Goal: Task Accomplishment & Management: Use online tool/utility

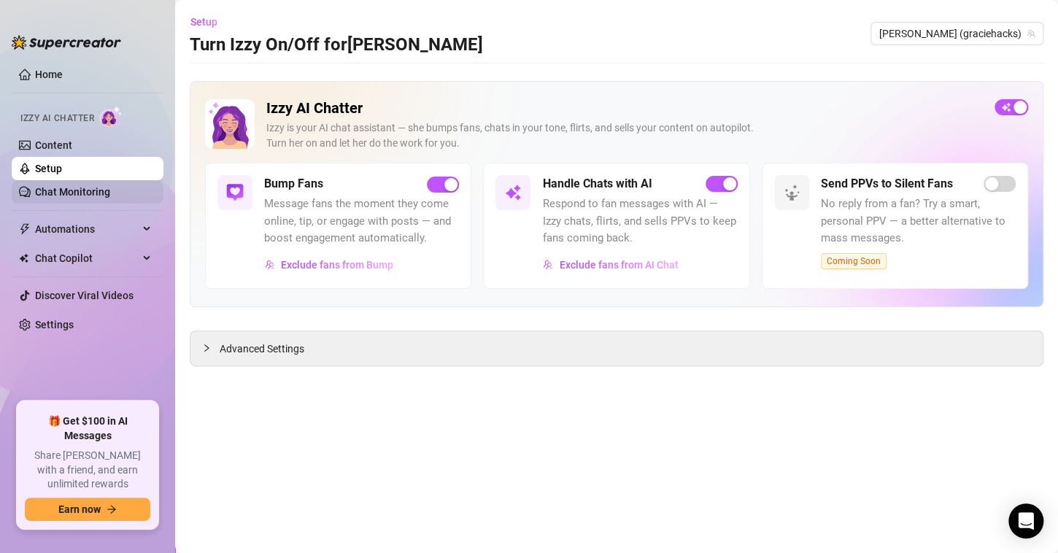
click at [107, 187] on link "Chat Monitoring" at bounding box center [72, 192] width 75 height 12
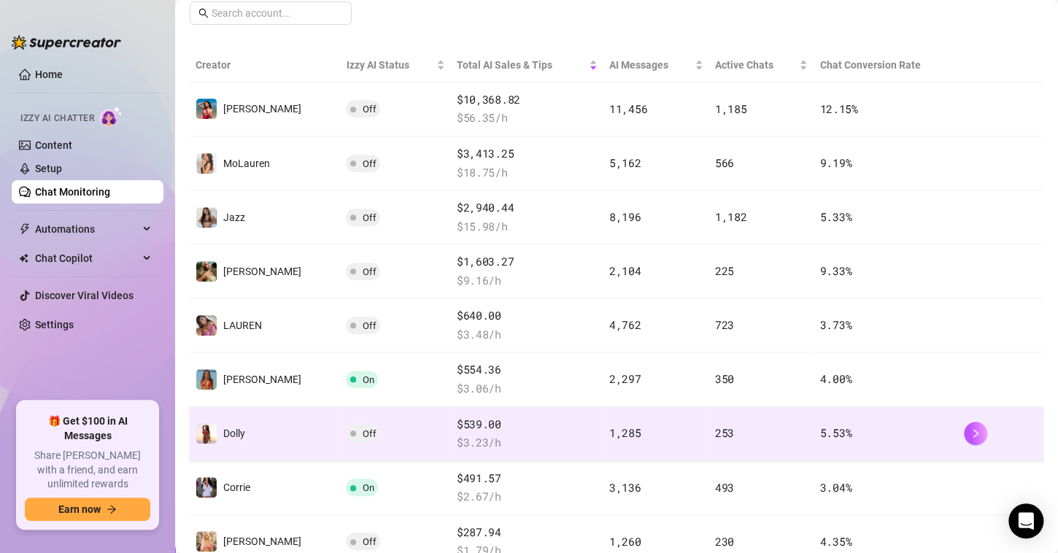
scroll to position [292, 0]
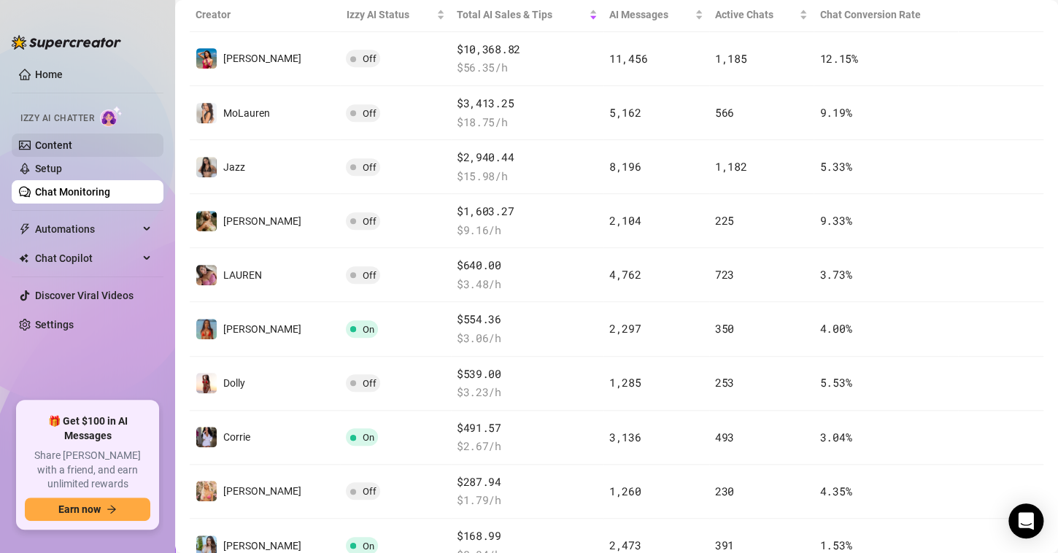
click at [72, 139] on link "Content" at bounding box center [53, 145] width 37 height 12
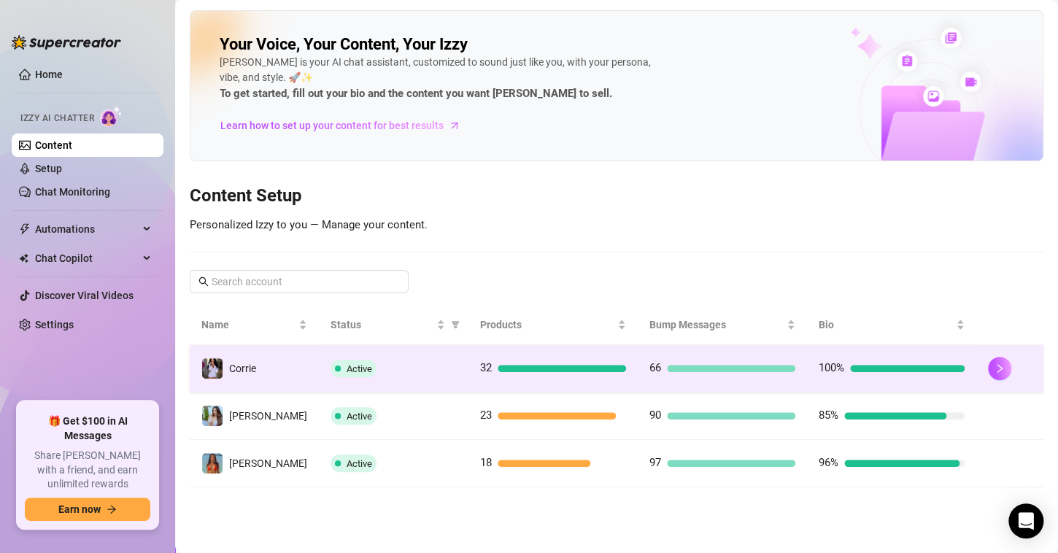
click at [884, 380] on td "100%" at bounding box center [891, 368] width 169 height 47
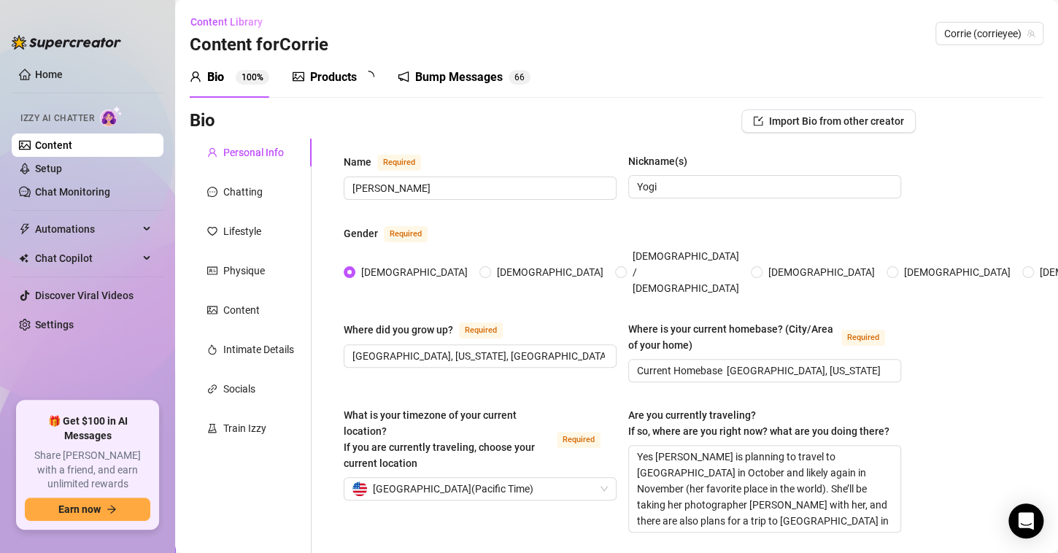
radio input "true"
type input "[DATE]"
click at [65, 190] on link "Chat Monitoring" at bounding box center [72, 192] width 75 height 12
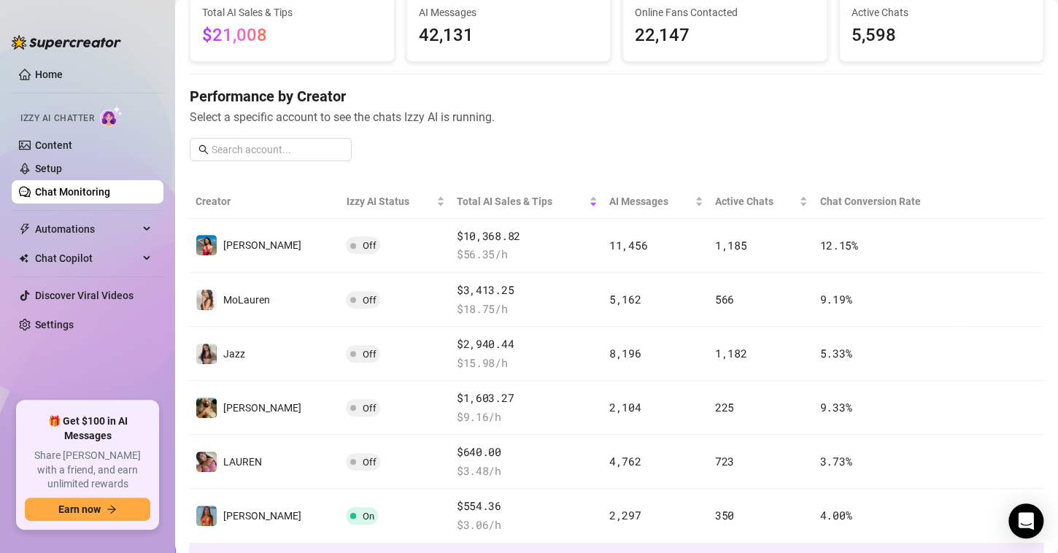
scroll to position [292, 0]
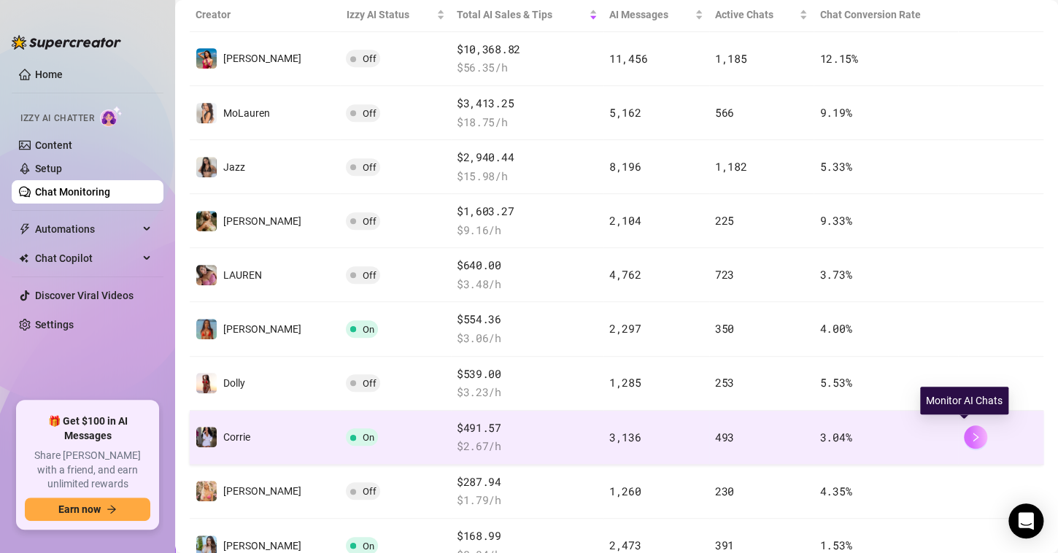
click at [971, 432] on icon "right" at bounding box center [976, 437] width 10 height 10
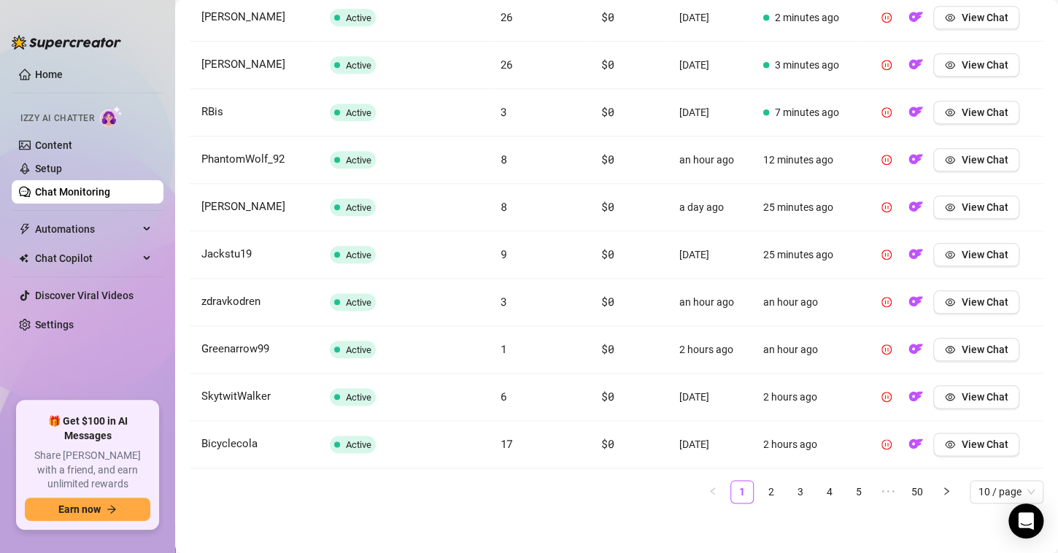
scroll to position [592, 0]
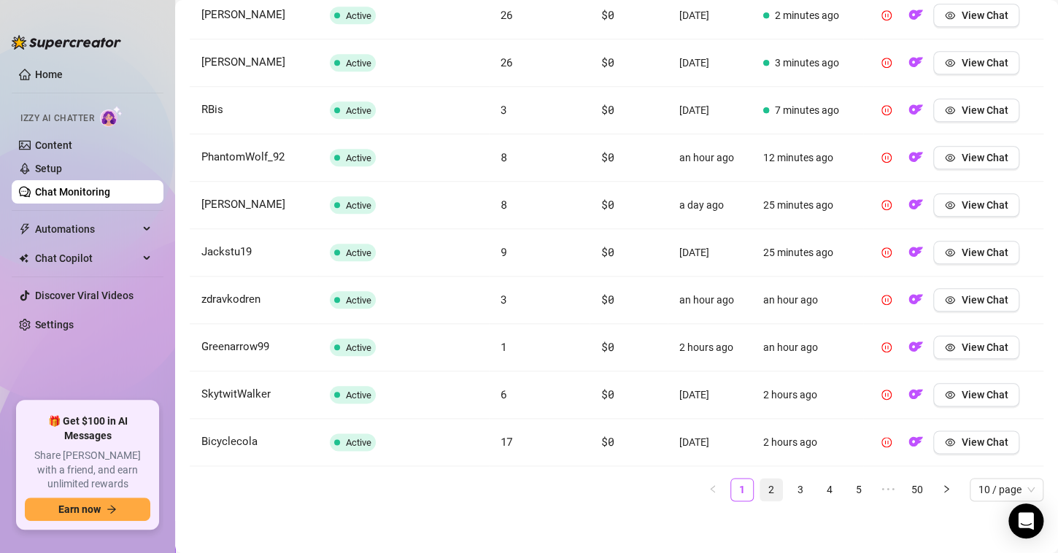
click at [761, 483] on link "2" at bounding box center [772, 490] width 22 height 22
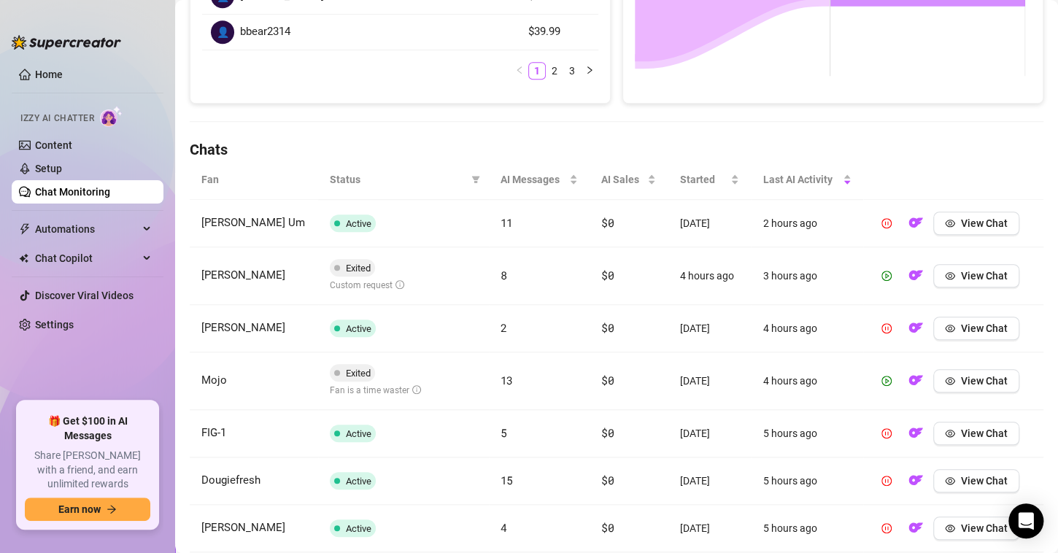
scroll to position [373, 0]
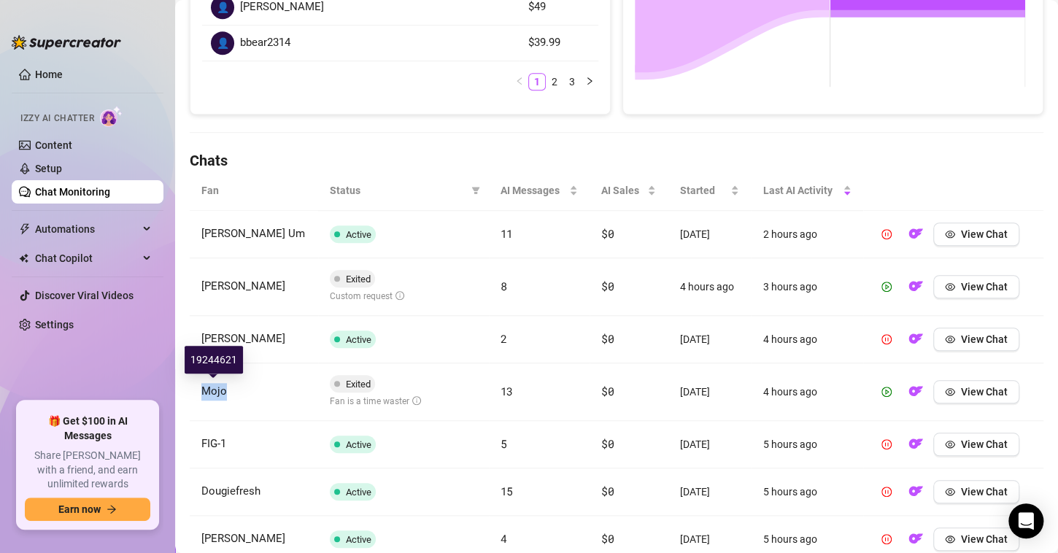
drag, startPoint x: 211, startPoint y: 388, endPoint x: 204, endPoint y: 393, distance: 8.5
click at [204, 393] on td "Mojo" at bounding box center [254, 393] width 128 height 58
copy span "Mojo"
click at [966, 392] on span "View Chat" at bounding box center [984, 392] width 47 height 12
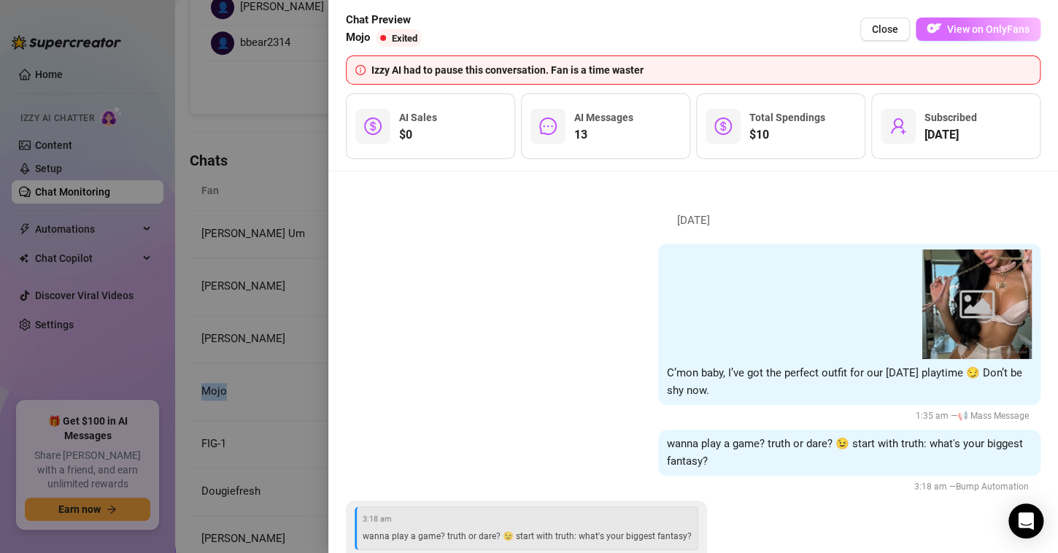
click at [966, 33] on span "View on OnlyFans" at bounding box center [988, 29] width 82 height 12
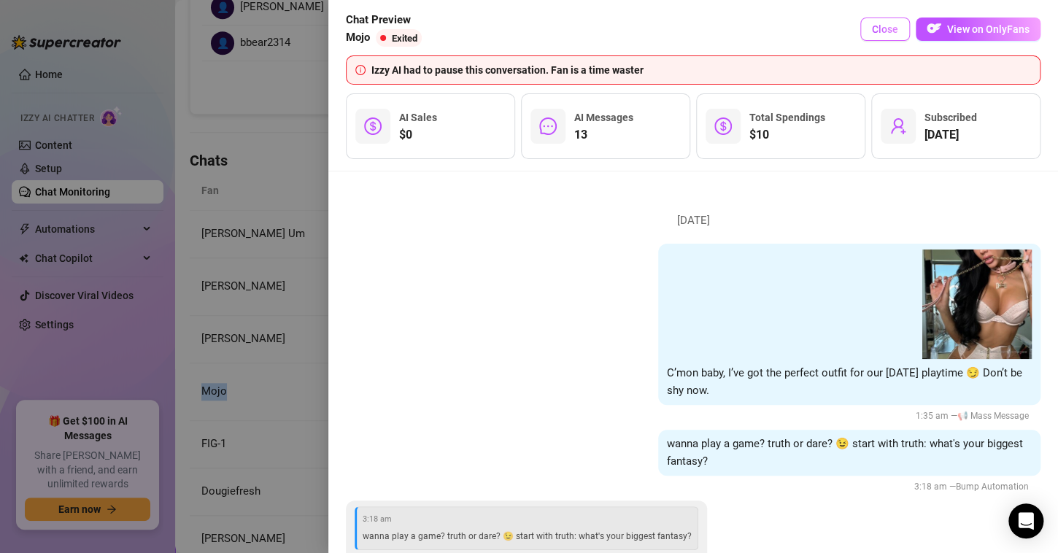
click at [893, 28] on span "Close" at bounding box center [885, 29] width 26 height 12
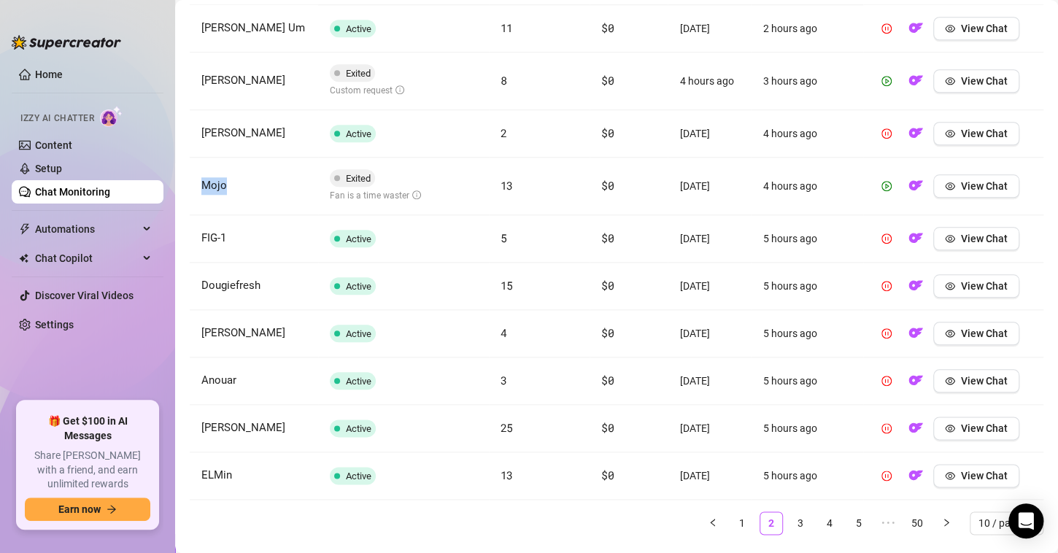
scroll to position [612, 0]
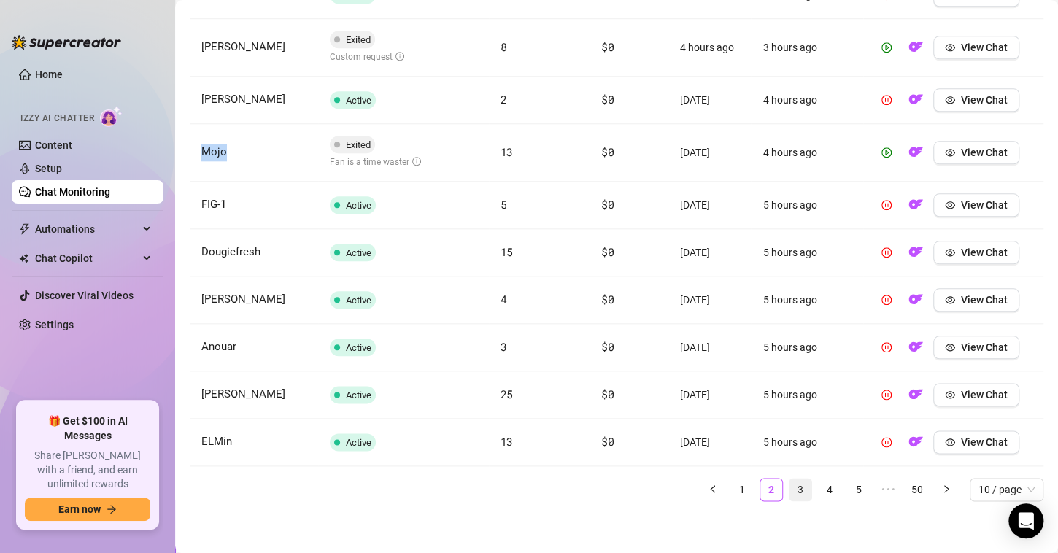
click at [790, 482] on link "3" at bounding box center [801, 490] width 22 height 22
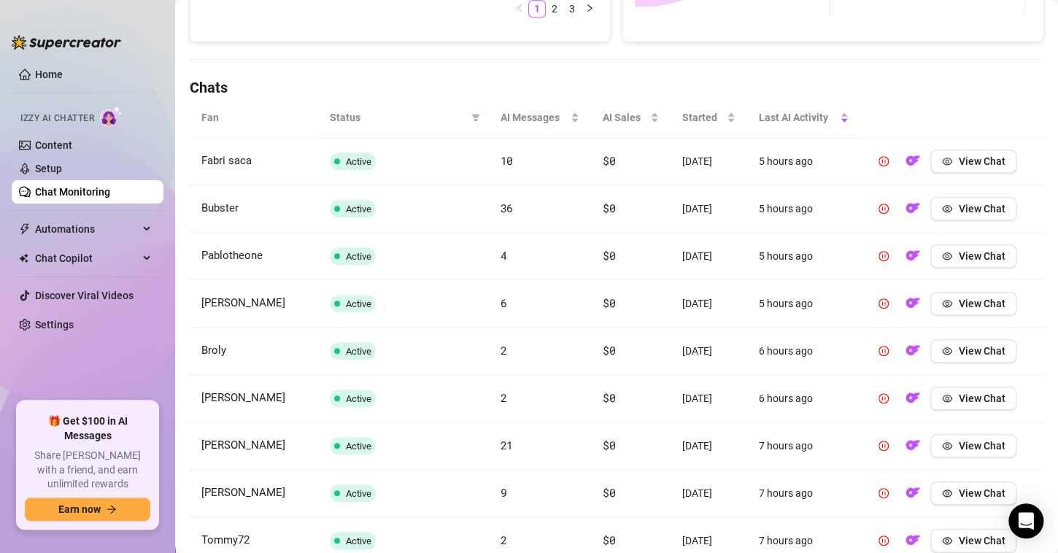
scroll to position [592, 0]
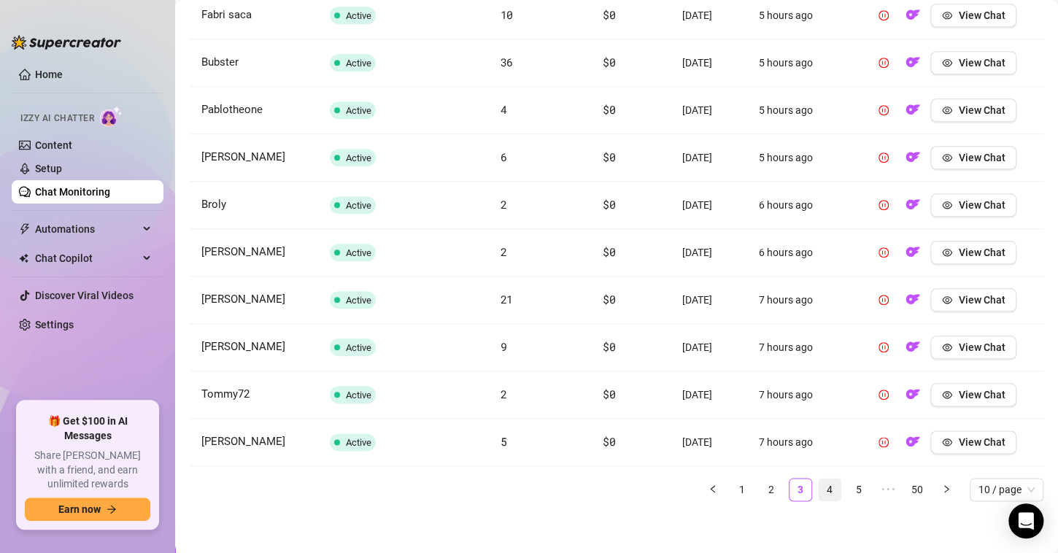
click at [820, 493] on link "4" at bounding box center [830, 490] width 22 height 22
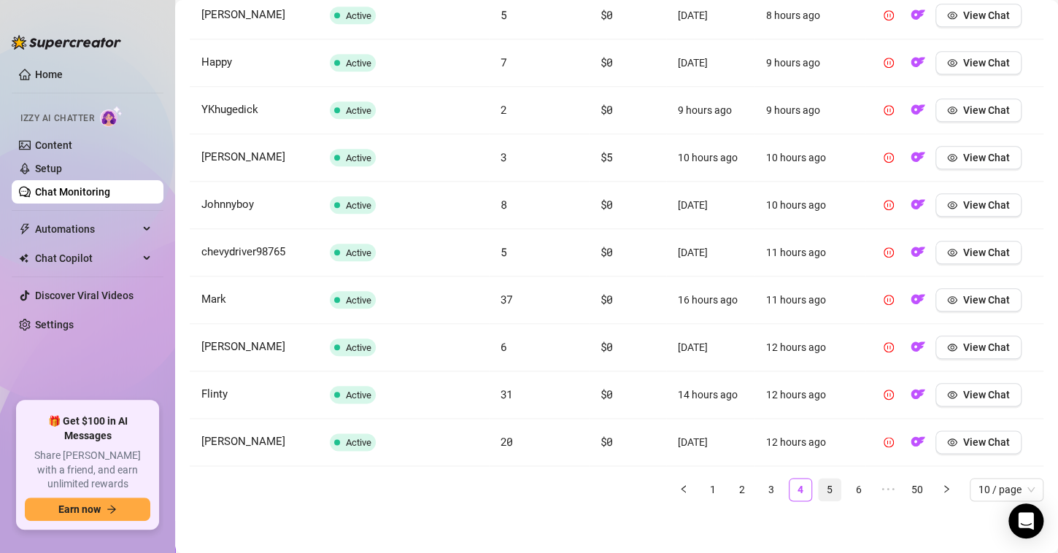
click at [819, 482] on link "5" at bounding box center [830, 490] width 22 height 22
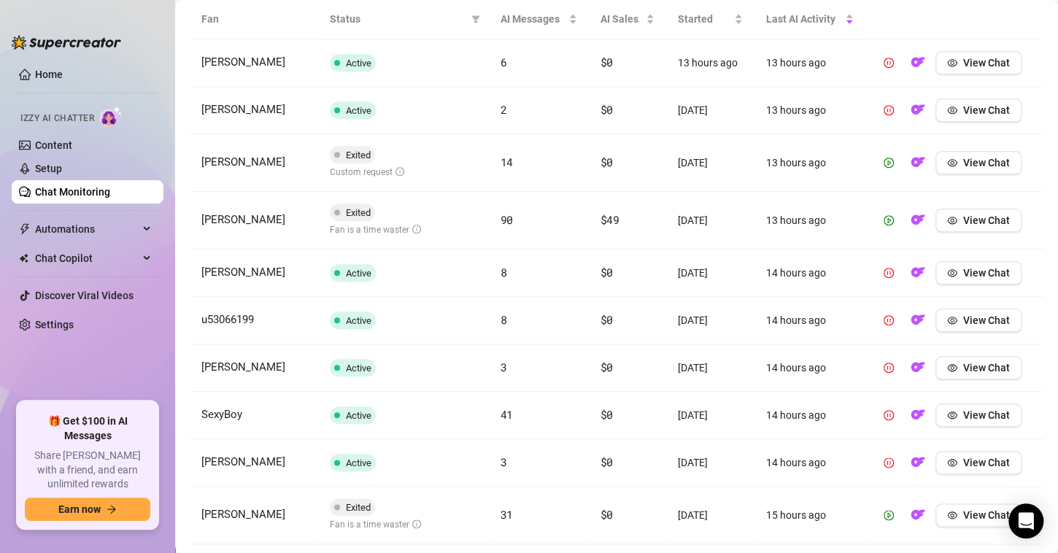
scroll to position [519, 0]
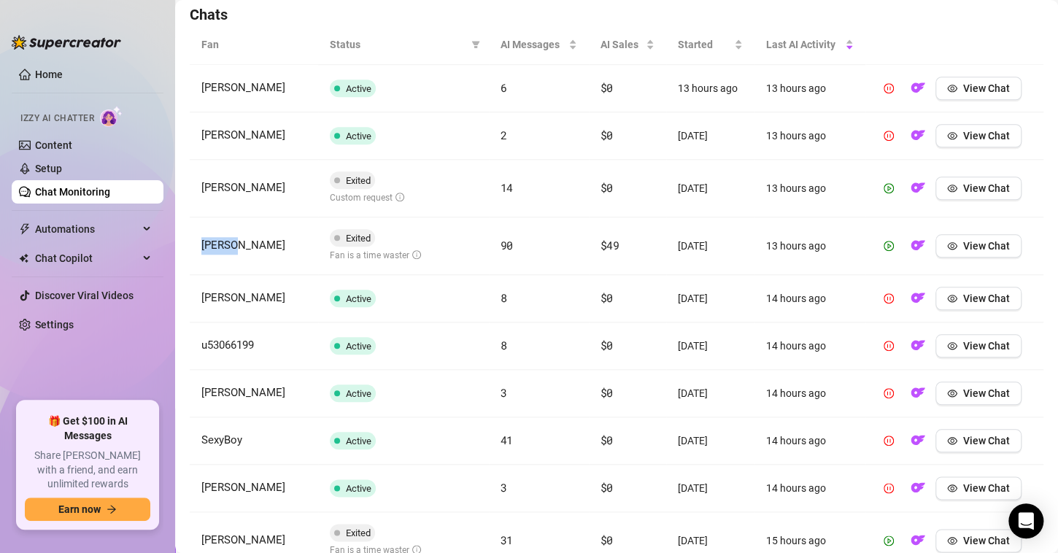
drag, startPoint x: 239, startPoint y: 247, endPoint x: 195, endPoint y: 245, distance: 43.8
click at [195, 245] on td "[PERSON_NAME]" at bounding box center [254, 247] width 128 height 58
copy span "[PERSON_NAME]"
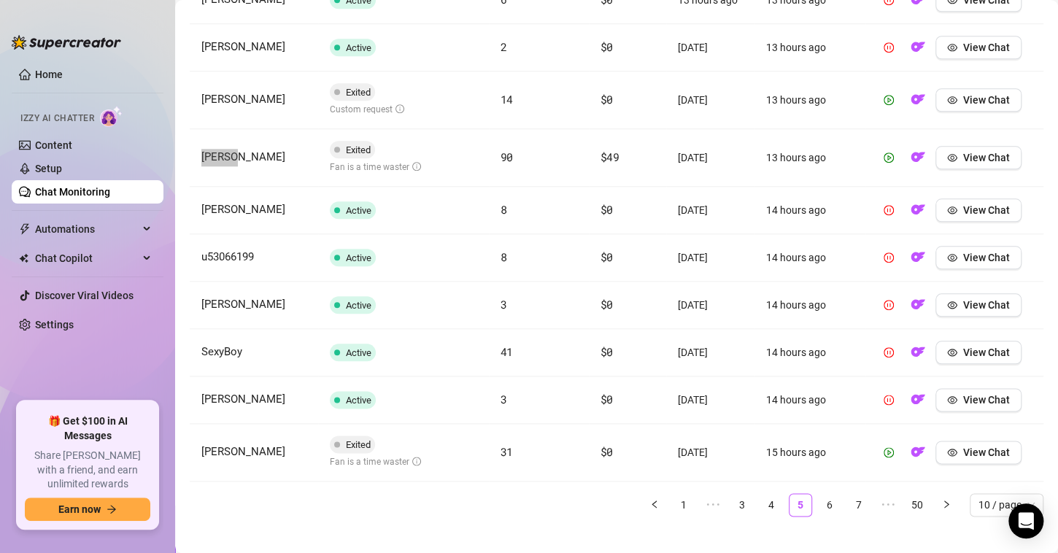
scroll to position [623, 0]
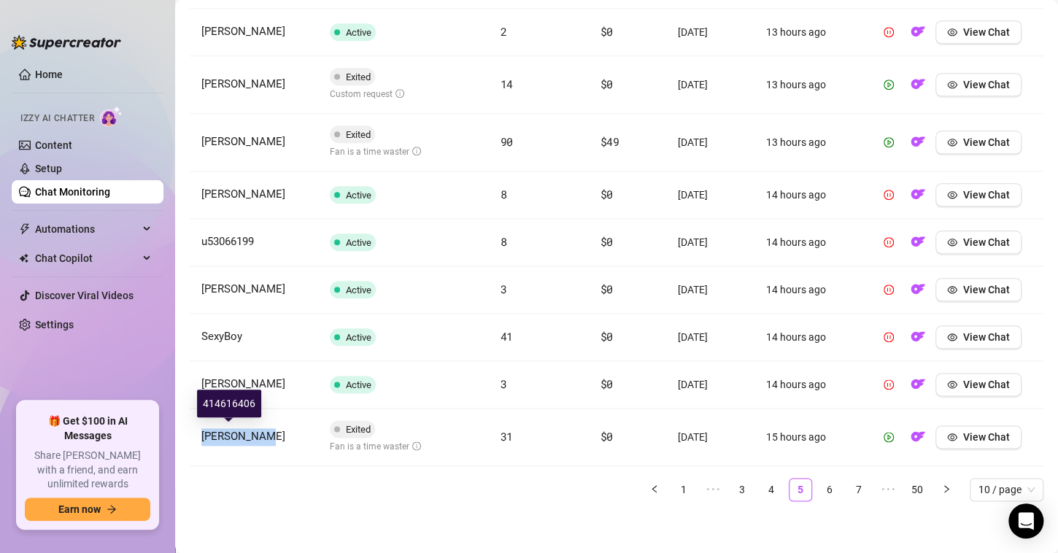
drag, startPoint x: 277, startPoint y: 441, endPoint x: 201, endPoint y: 435, distance: 76.1
click at [201, 435] on td "[PERSON_NAME]" at bounding box center [254, 438] width 128 height 58
copy span "[PERSON_NAME]"
click at [965, 431] on span "View Chat" at bounding box center [987, 437] width 47 height 12
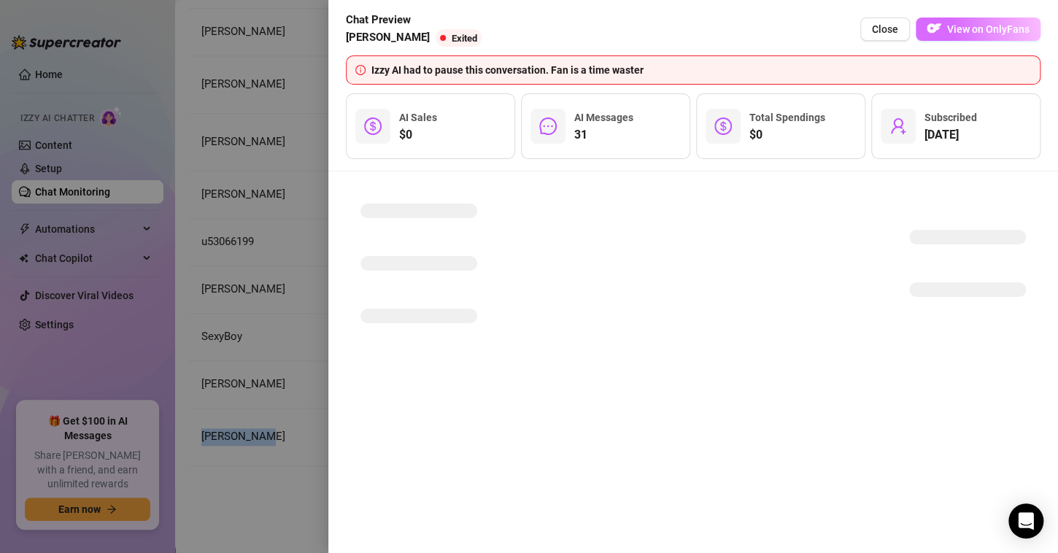
click at [976, 27] on span "View on OnlyFans" at bounding box center [988, 29] width 82 height 12
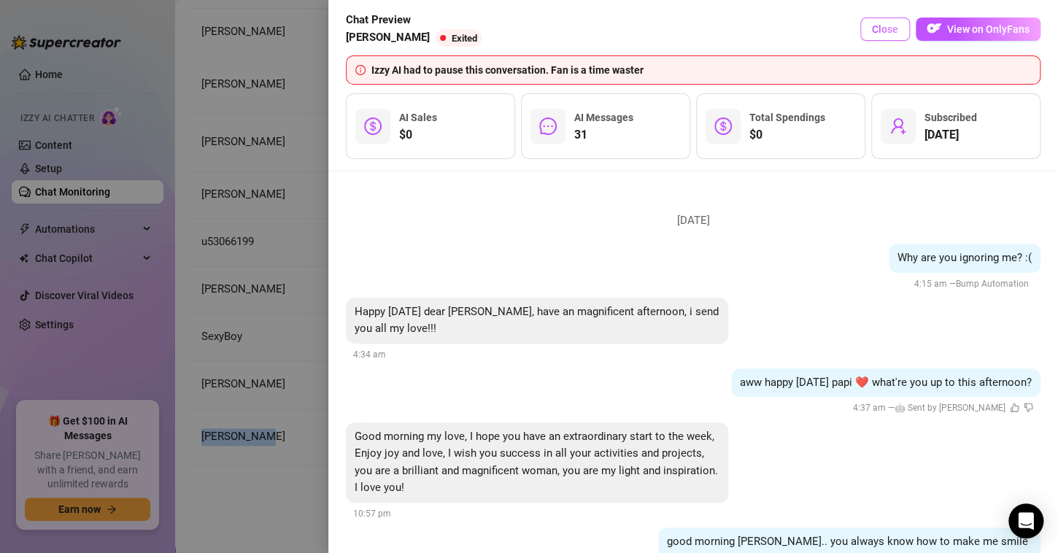
click at [881, 24] on span "Close" at bounding box center [885, 29] width 26 height 12
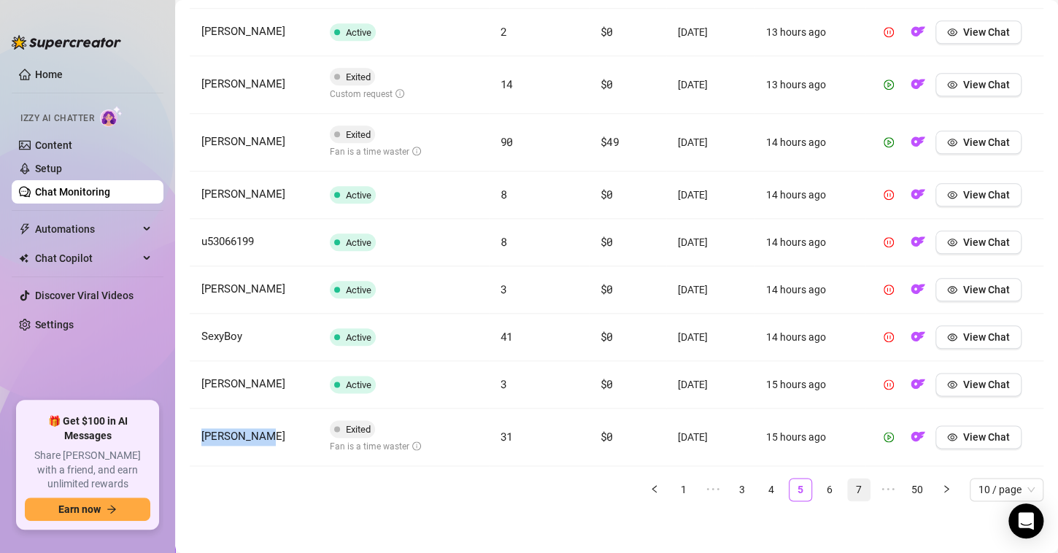
click at [819, 488] on link "6" at bounding box center [830, 490] width 22 height 22
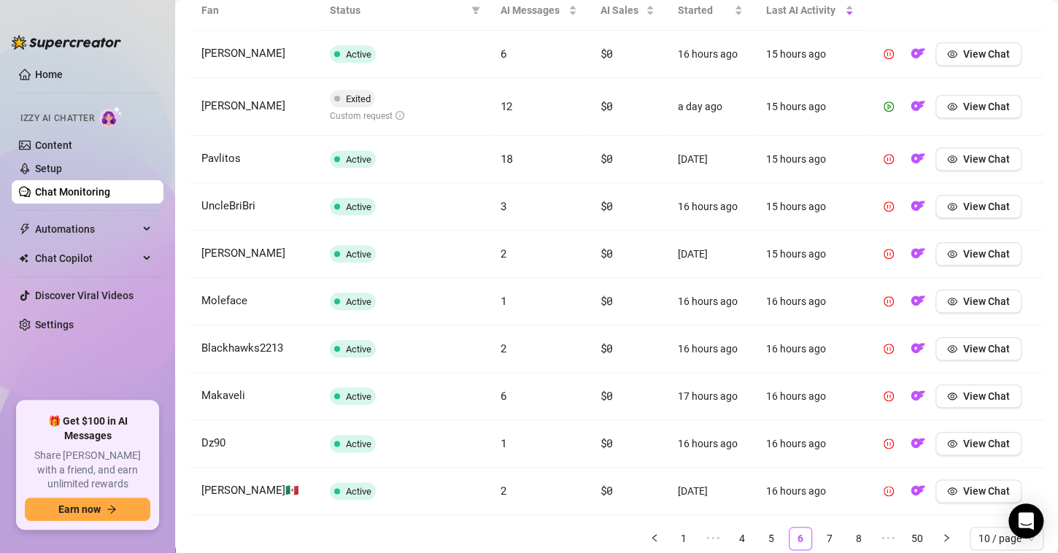
scroll to position [613, 0]
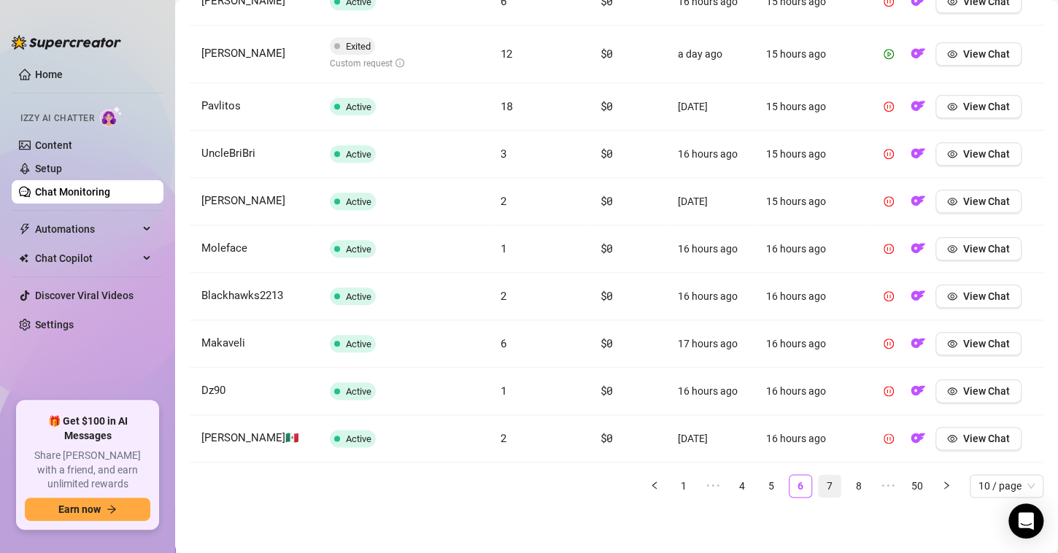
click at [819, 488] on link "7" at bounding box center [830, 486] width 22 height 22
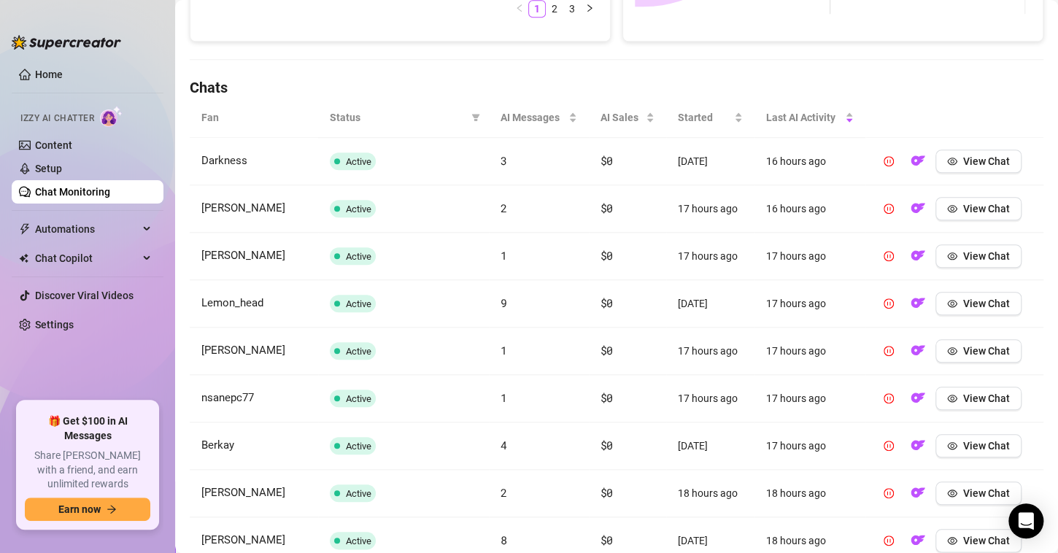
scroll to position [592, 0]
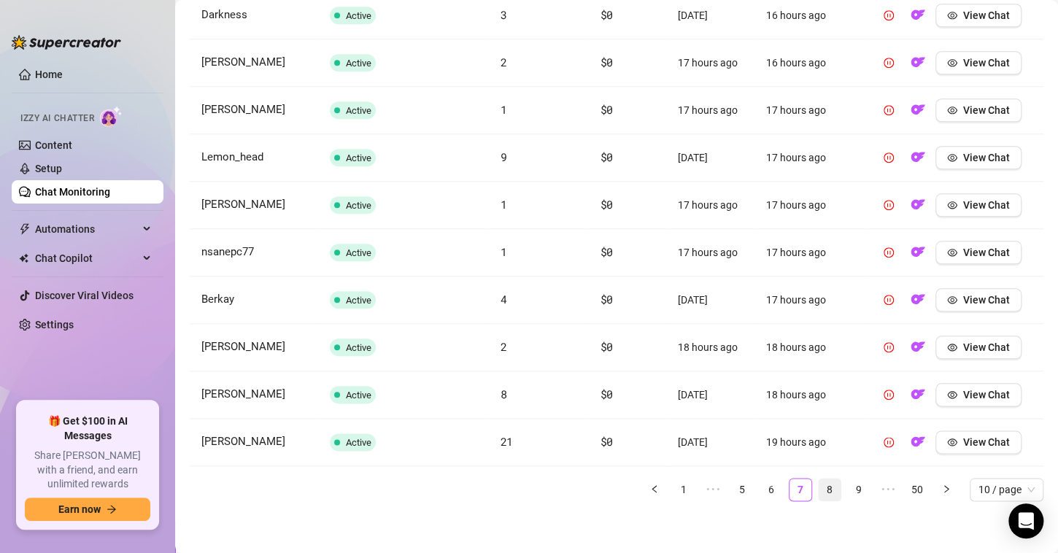
click at [827, 491] on link "8" at bounding box center [830, 490] width 22 height 22
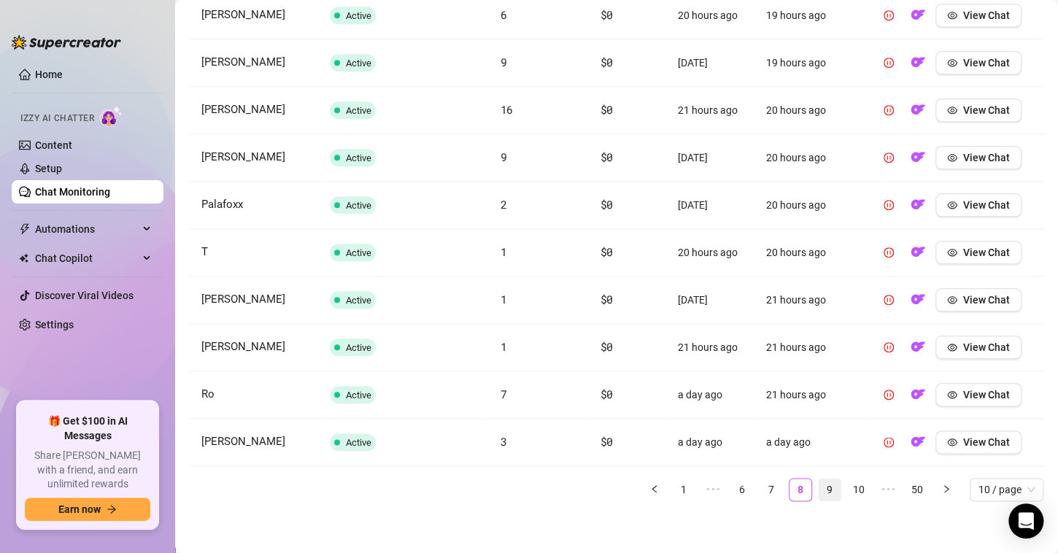
click at [819, 486] on link "9" at bounding box center [830, 490] width 22 height 22
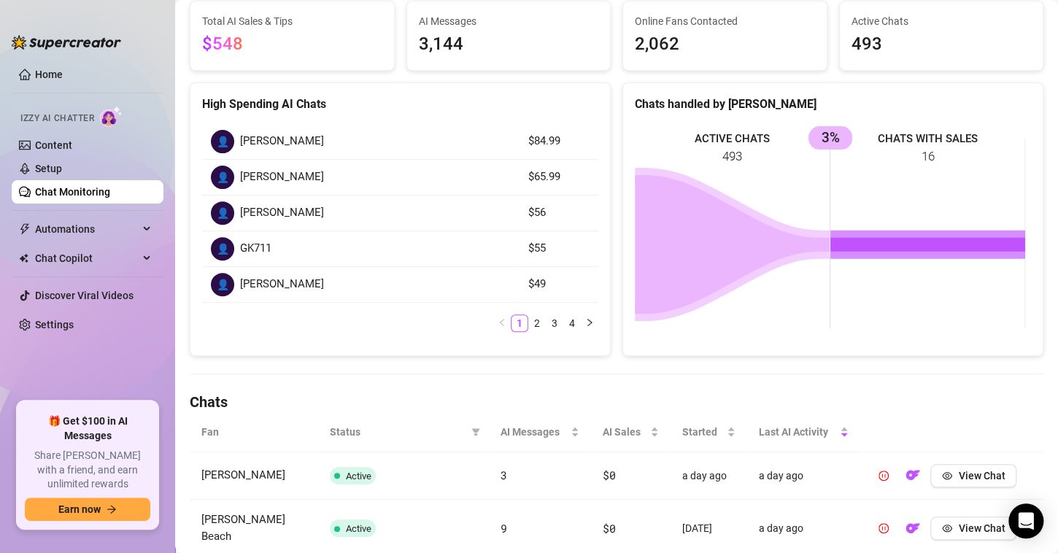
scroll to position [0, 0]
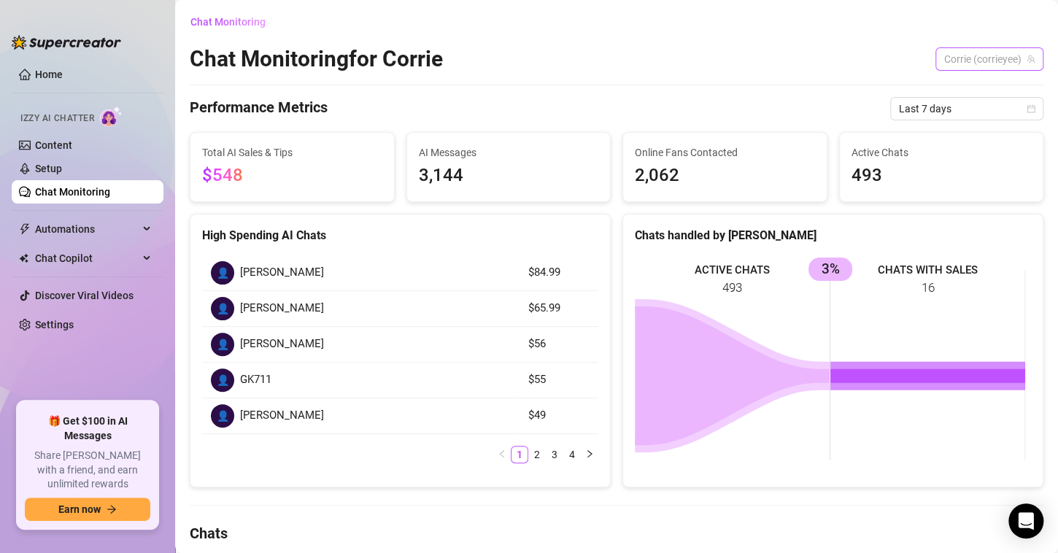
click at [954, 65] on span "Corrie (corrieyee)" at bounding box center [990, 59] width 91 height 22
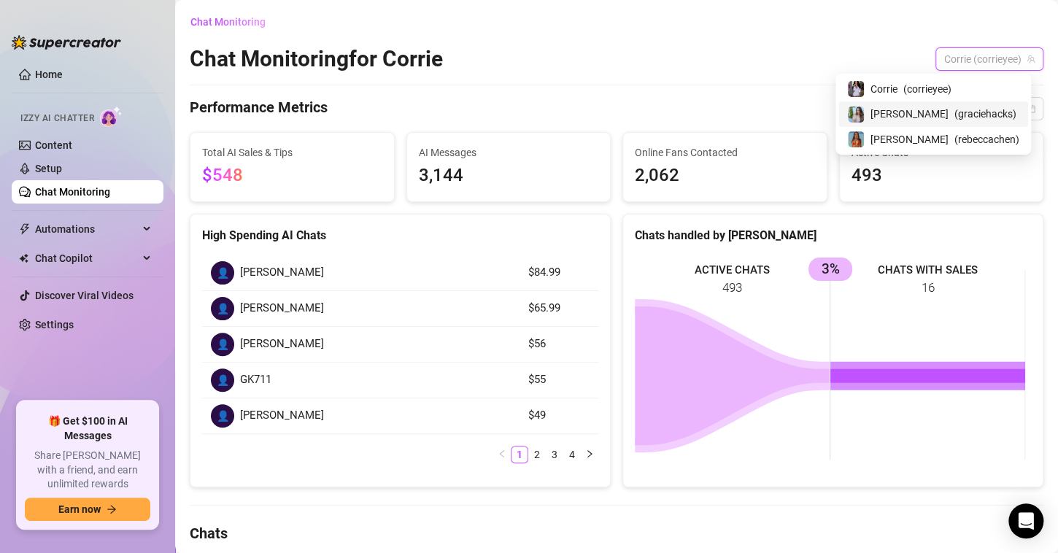
click at [929, 117] on span "[PERSON_NAME]" at bounding box center [910, 114] width 78 height 16
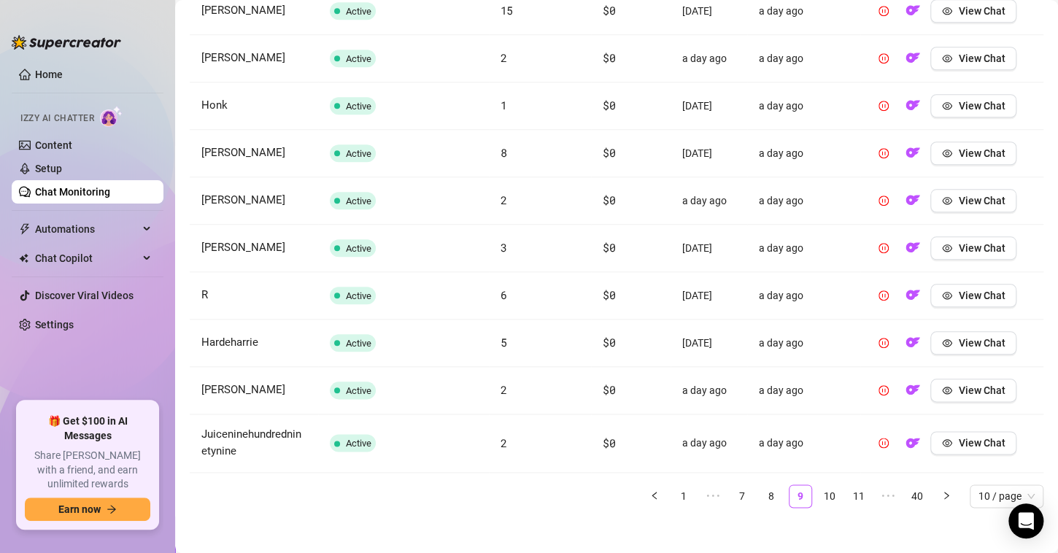
scroll to position [603, 0]
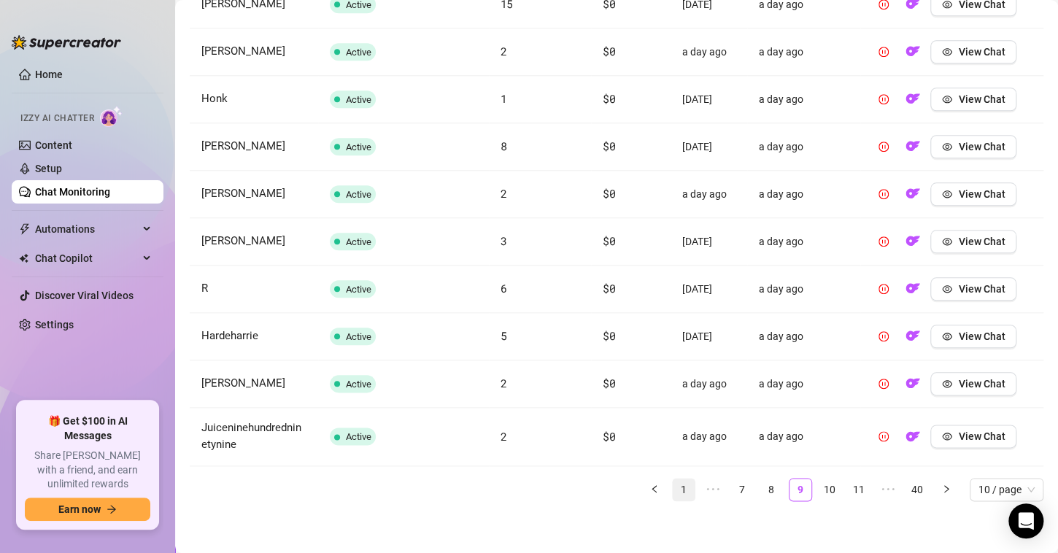
click at [675, 489] on link "1" at bounding box center [684, 490] width 22 height 22
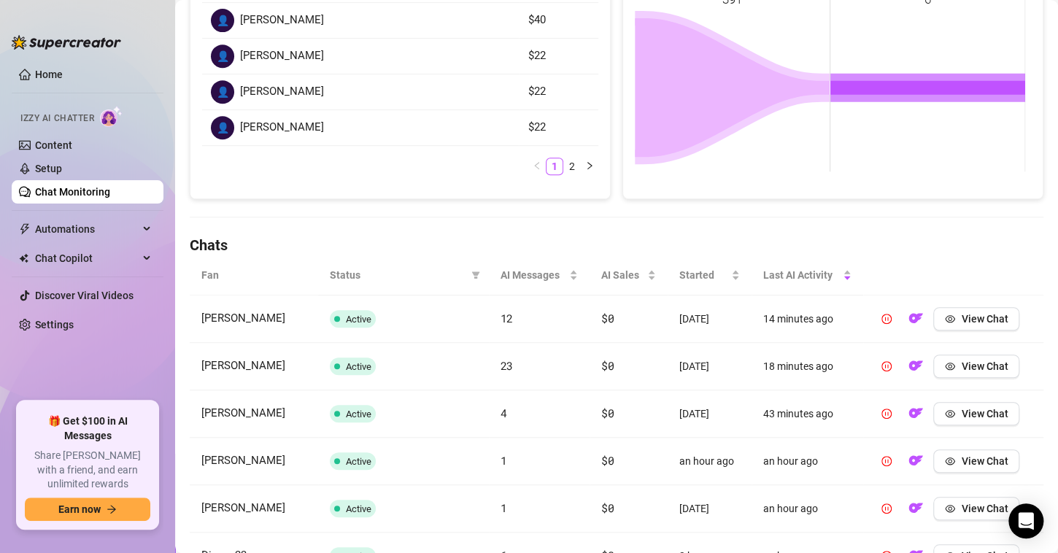
scroll to position [592, 0]
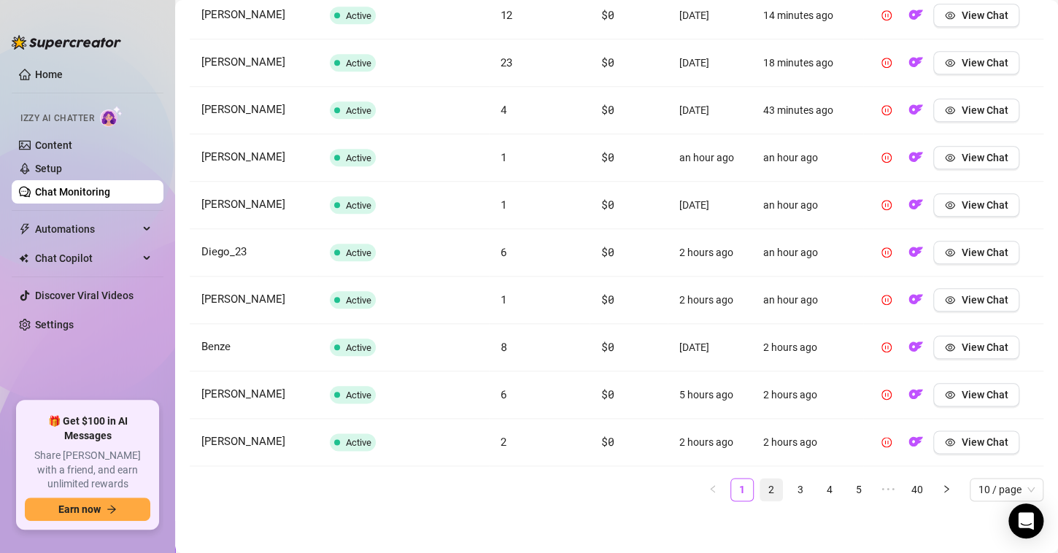
click at [761, 491] on link "2" at bounding box center [772, 490] width 22 height 22
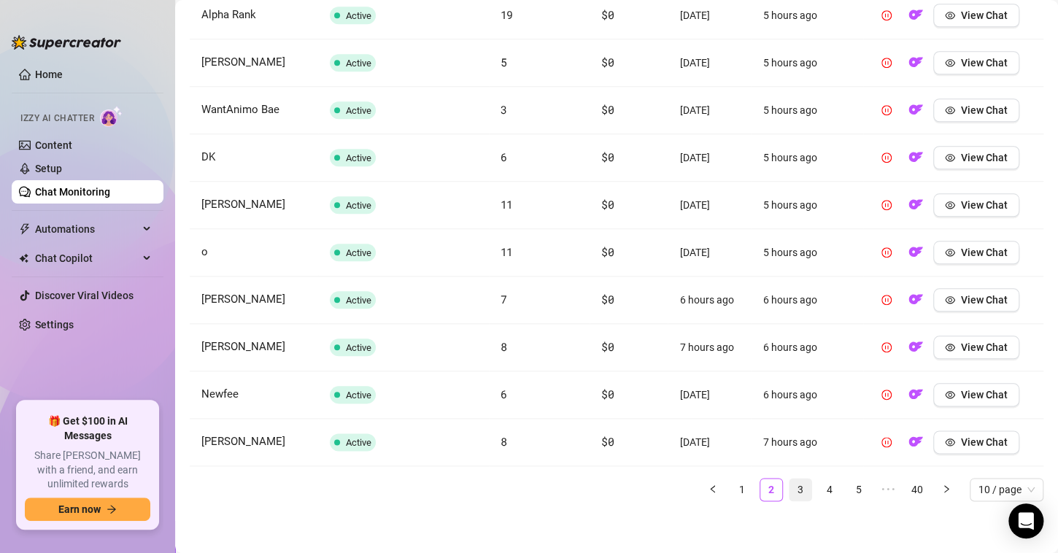
click at [791, 483] on link "3" at bounding box center [801, 490] width 22 height 22
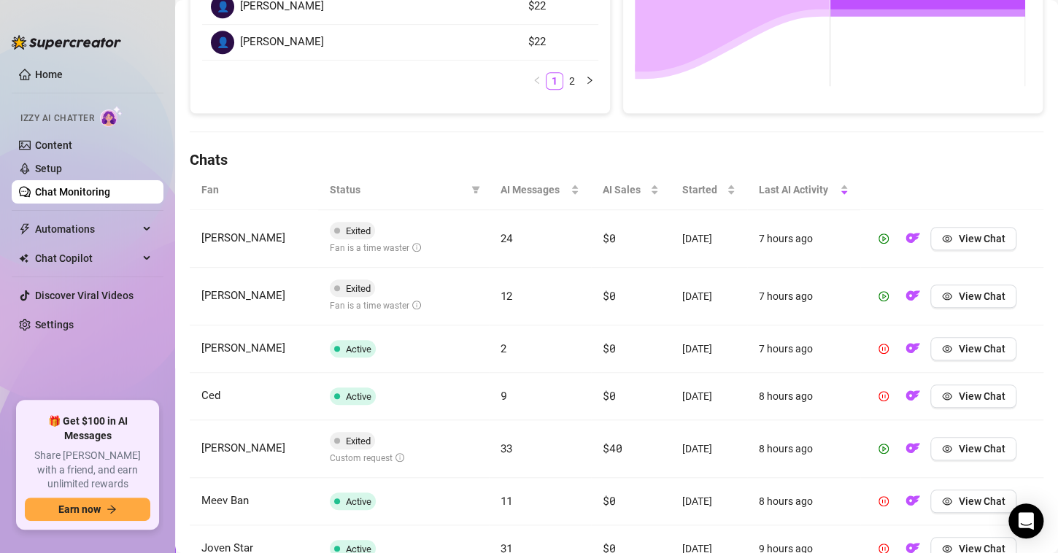
scroll to position [373, 0]
click at [966, 247] on button "View Chat" at bounding box center [974, 239] width 86 height 23
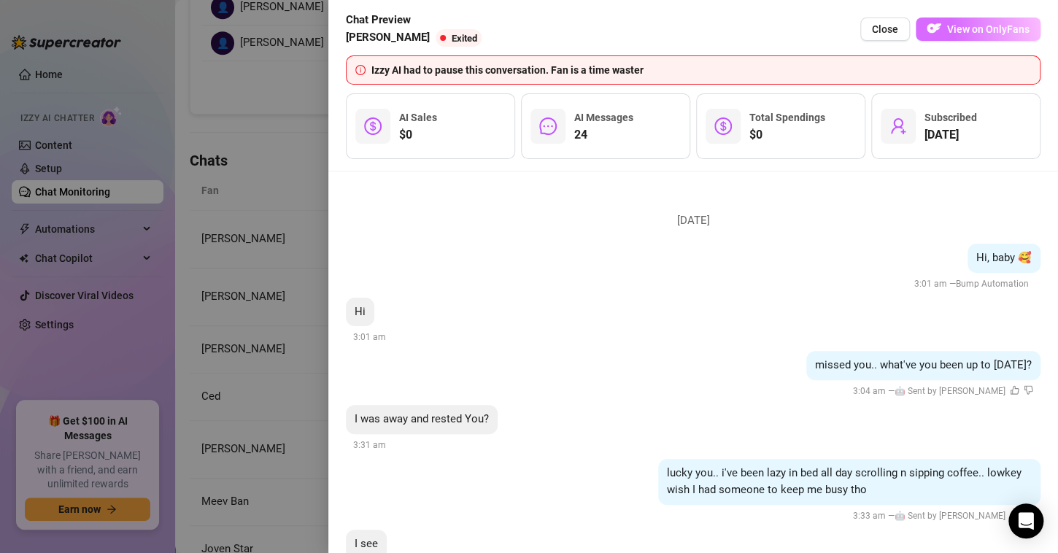
click at [970, 32] on span "View on OnlyFans" at bounding box center [988, 29] width 82 height 12
click at [291, 172] on div at bounding box center [529, 276] width 1058 height 553
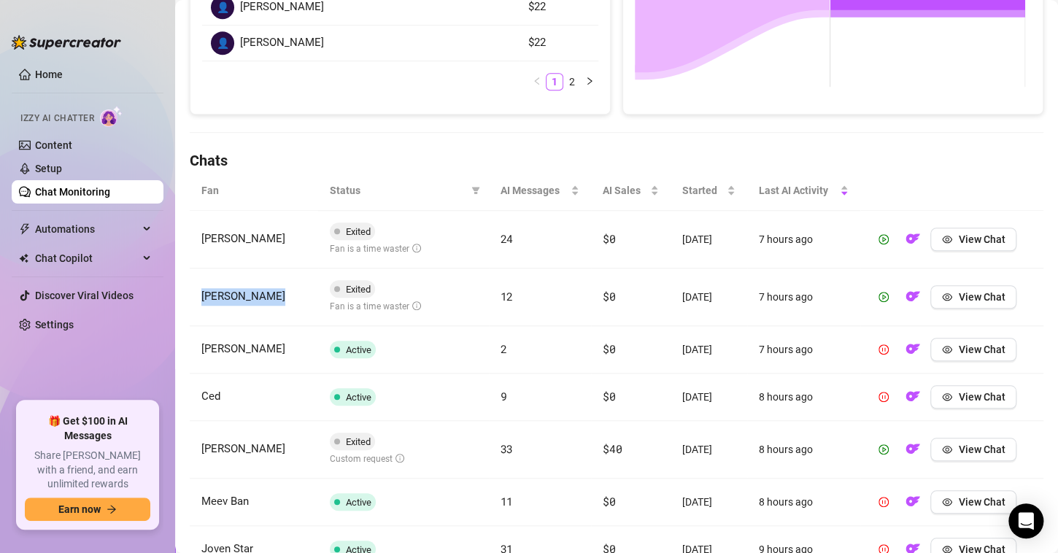
drag, startPoint x: 284, startPoint y: 289, endPoint x: 201, endPoint y: 285, distance: 83.3
click at [201, 285] on td "[PERSON_NAME]" at bounding box center [254, 298] width 128 height 58
click at [989, 300] on span "View Chat" at bounding box center [981, 297] width 47 height 12
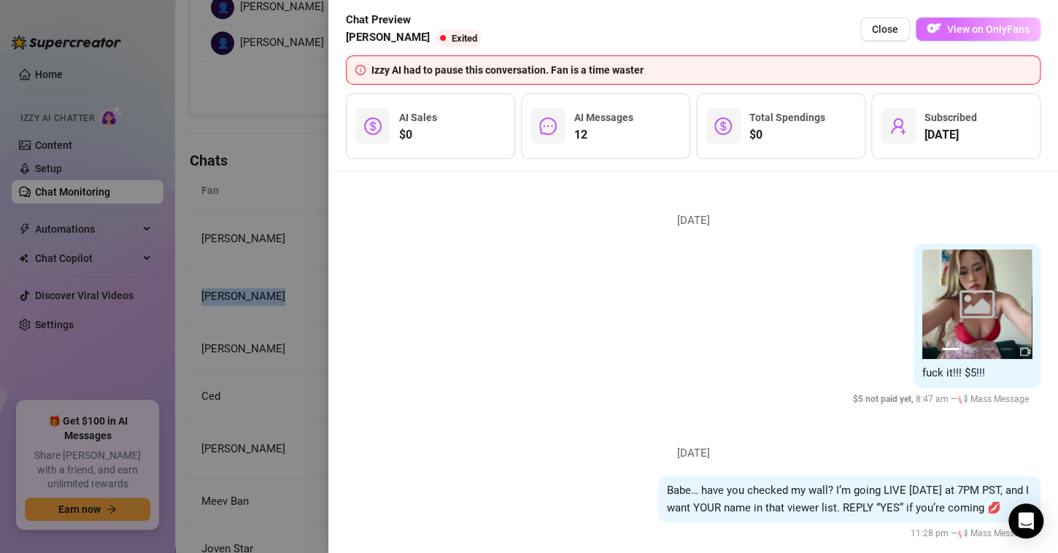
click at [940, 28] on img "button" at bounding box center [934, 28] width 15 height 15
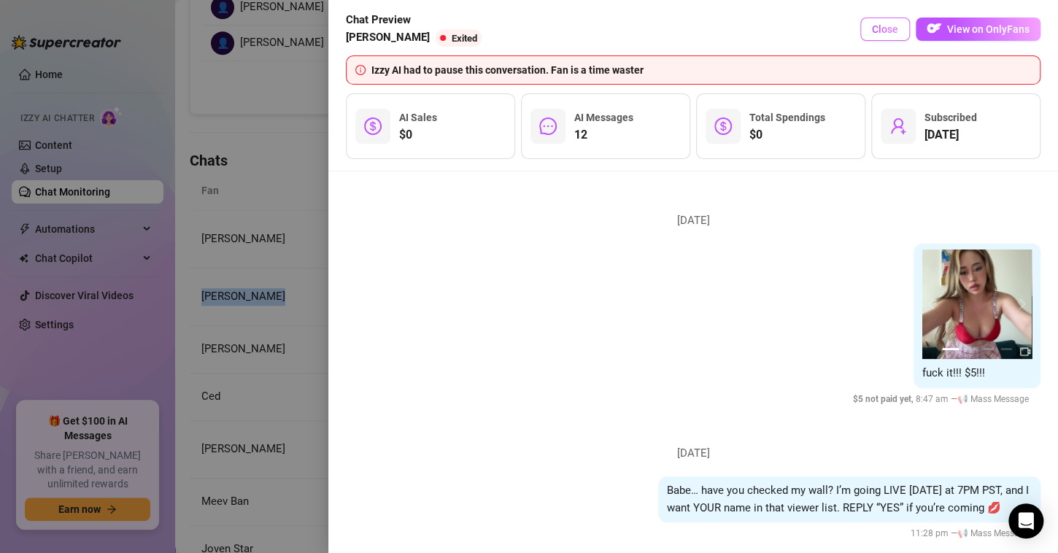
click at [878, 26] on span "Close" at bounding box center [885, 29] width 26 height 12
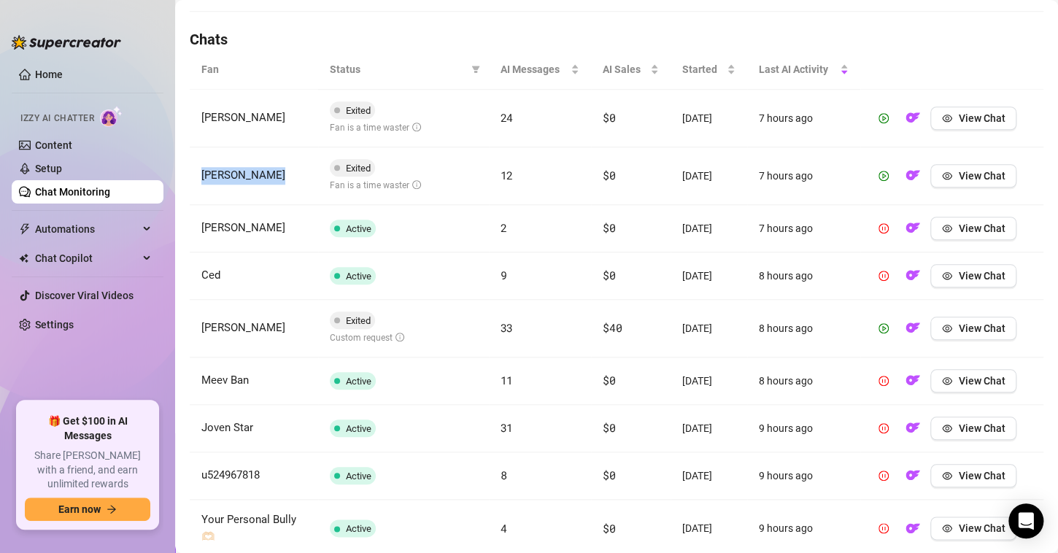
scroll to position [634, 0]
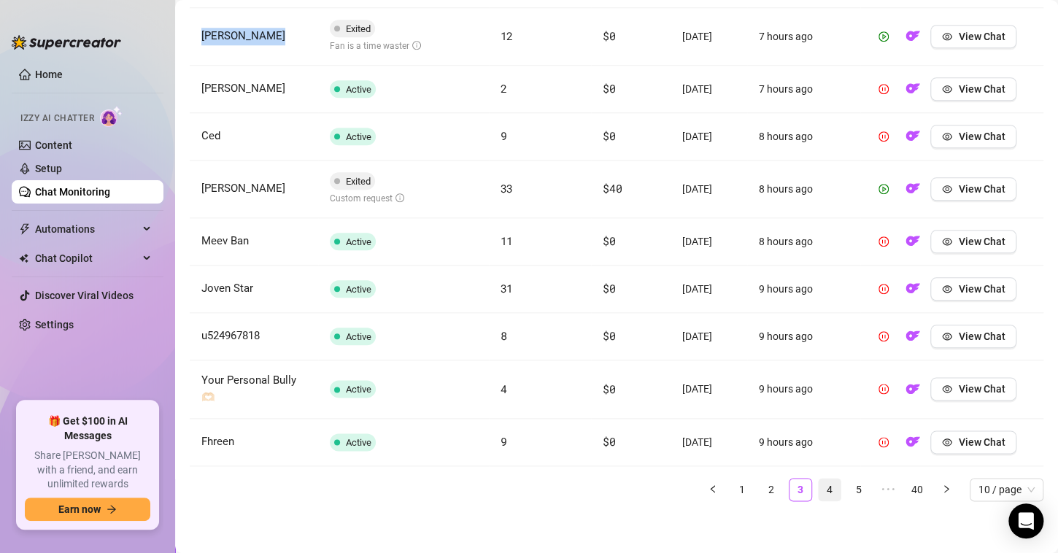
click at [819, 479] on link "4" at bounding box center [830, 490] width 22 height 22
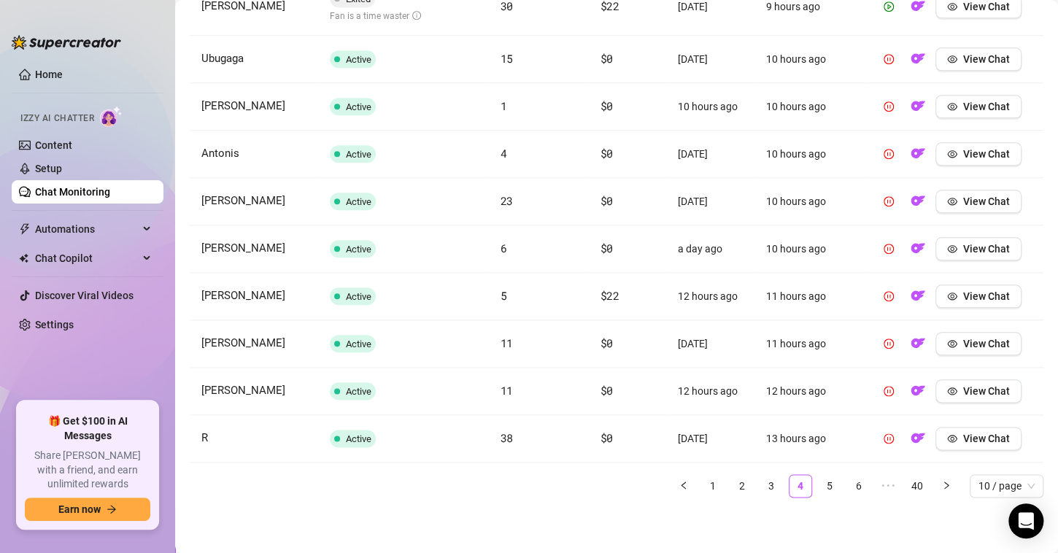
scroll to position [467, 0]
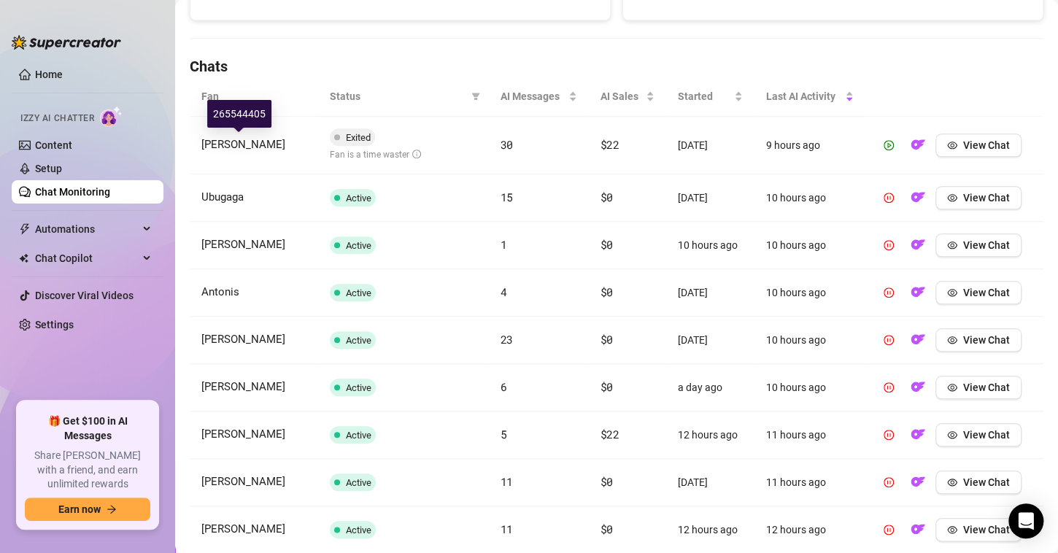
drag, startPoint x: 280, startPoint y: 146, endPoint x: 199, endPoint y: 140, distance: 82.0
click at [199, 140] on td "[PERSON_NAME]" at bounding box center [254, 146] width 128 height 58
copy span "[PERSON_NAME]"
click at [290, 165] on td "[PERSON_NAME]" at bounding box center [254, 146] width 128 height 58
drag, startPoint x: 293, startPoint y: 146, endPoint x: 196, endPoint y: 146, distance: 97.1
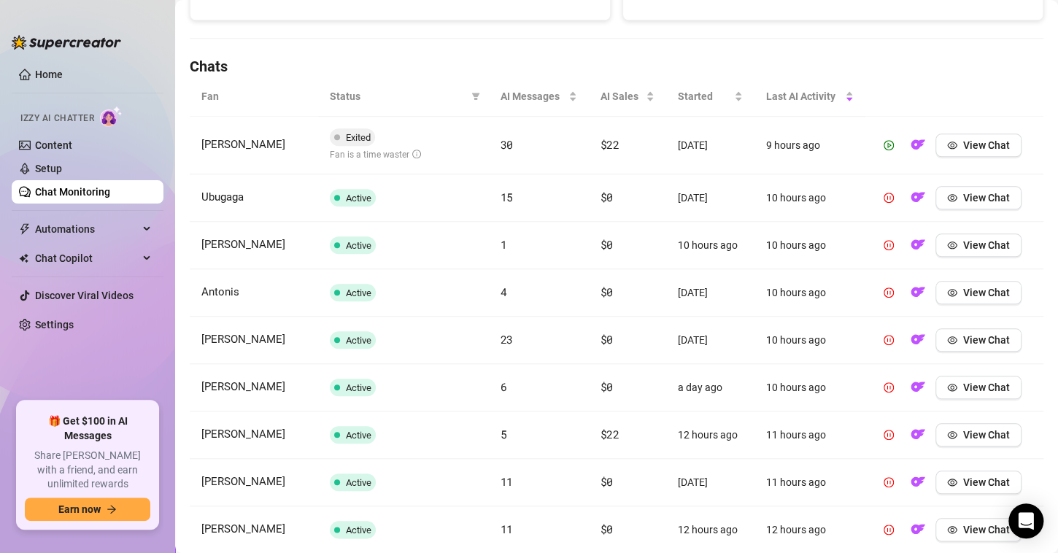
click at [196, 146] on td "[PERSON_NAME]" at bounding box center [254, 146] width 128 height 58
copy span "[PERSON_NAME]"
click at [971, 143] on span "View Chat" at bounding box center [987, 145] width 47 height 12
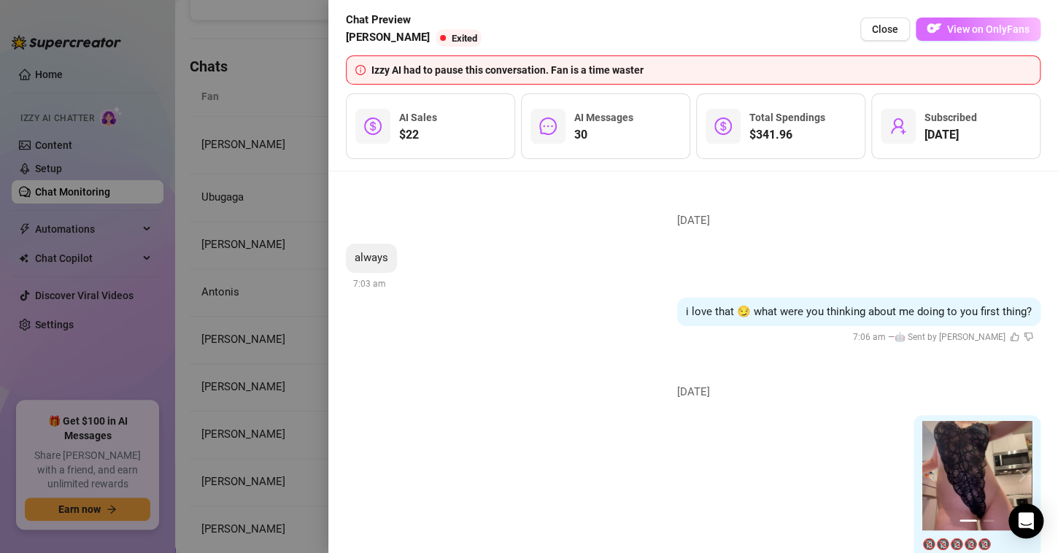
click at [980, 26] on span "View on OnlyFans" at bounding box center [988, 29] width 82 height 12
click at [277, 111] on div at bounding box center [529, 276] width 1058 height 553
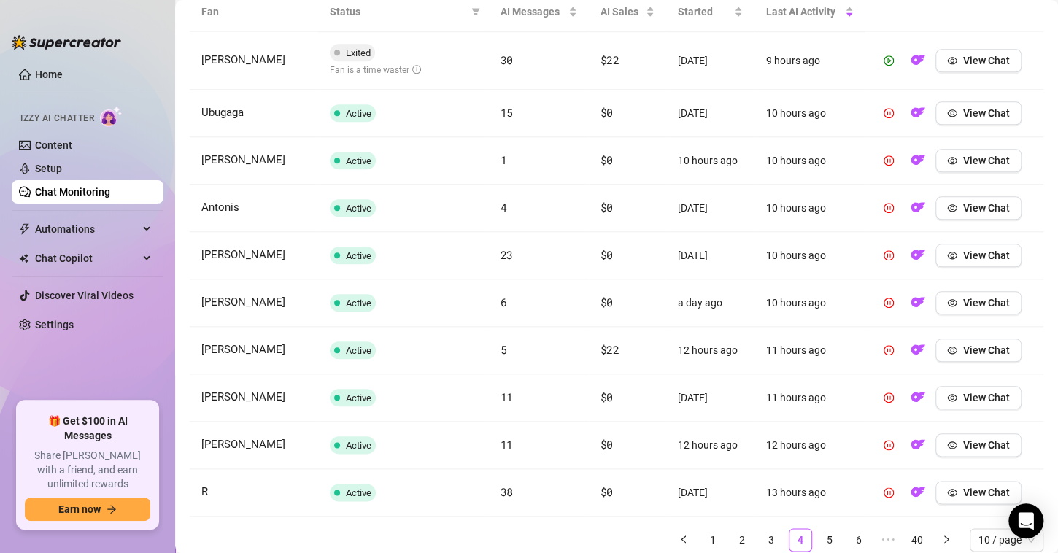
scroll to position [613, 0]
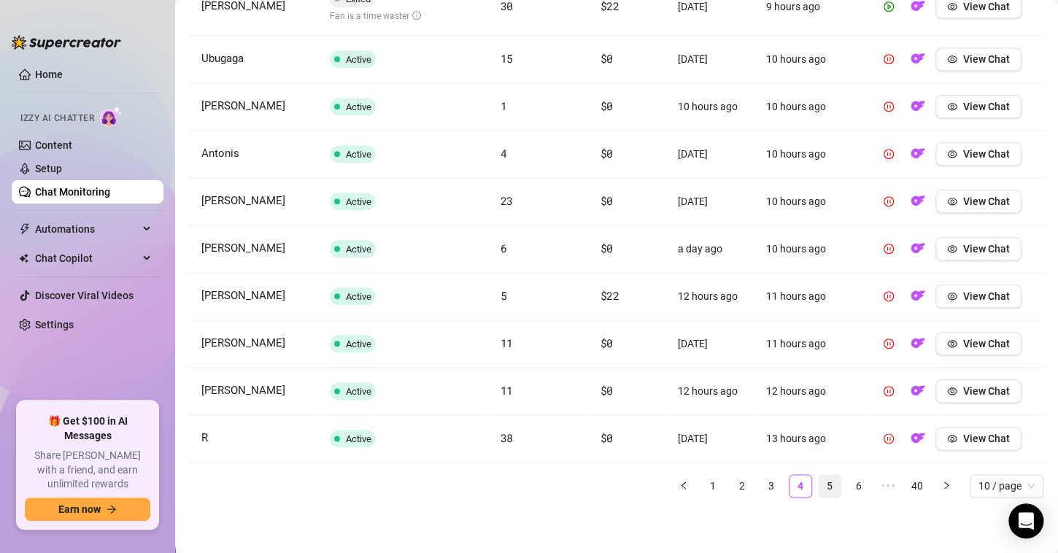
click at [819, 485] on link "5" at bounding box center [830, 486] width 22 height 22
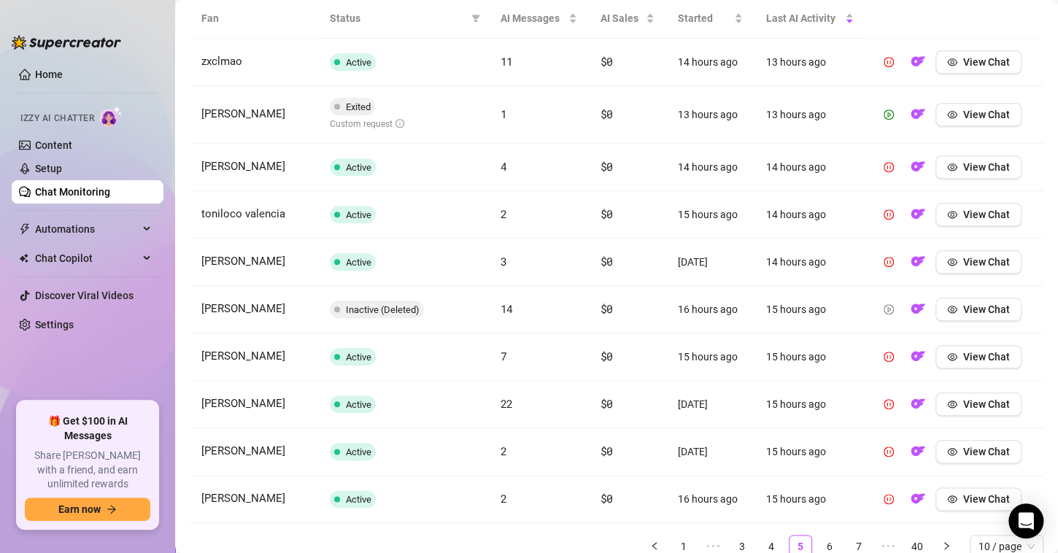
scroll to position [601, 0]
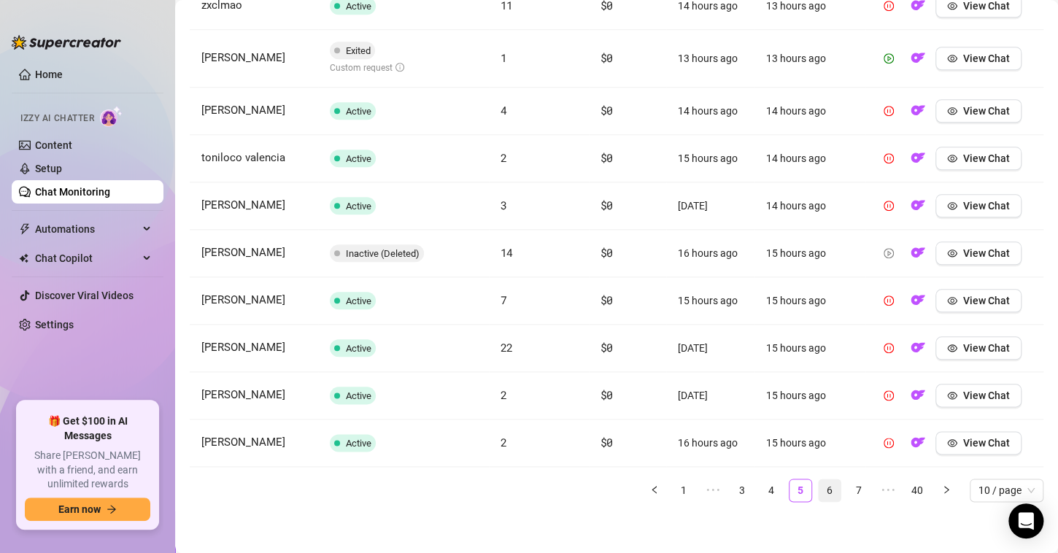
click at [819, 486] on link "6" at bounding box center [830, 491] width 22 height 22
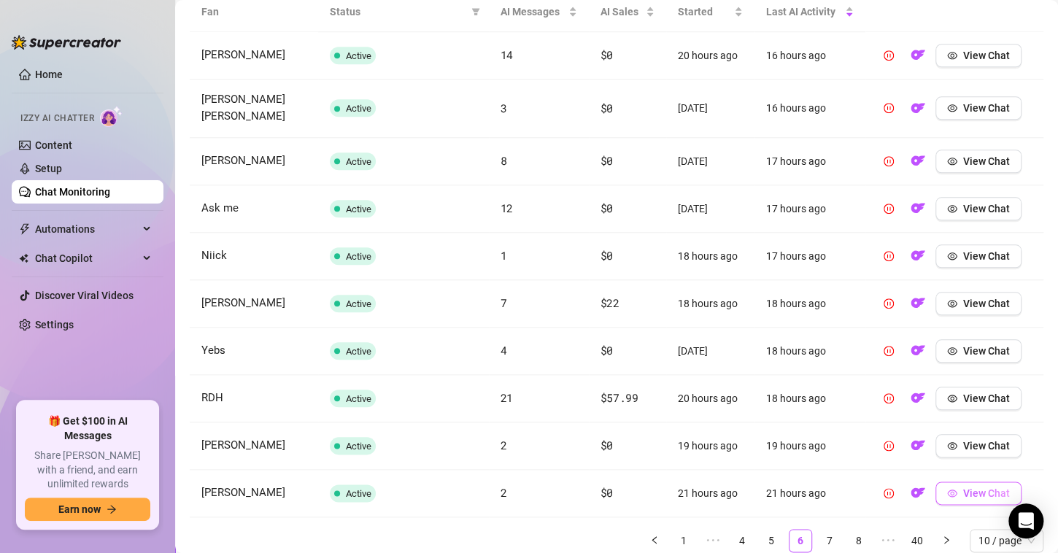
scroll to position [603, 0]
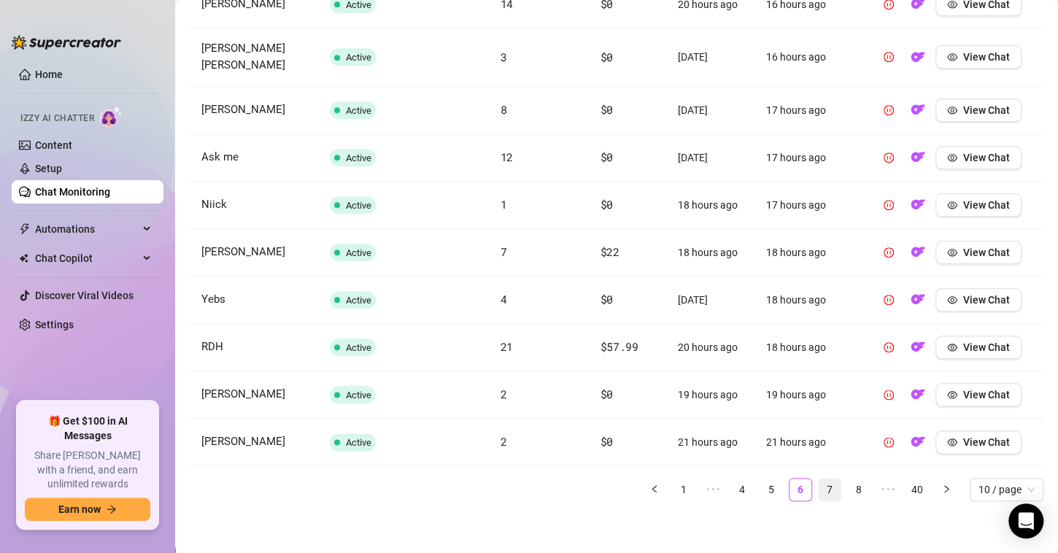
click at [819, 488] on link "7" at bounding box center [830, 490] width 22 height 22
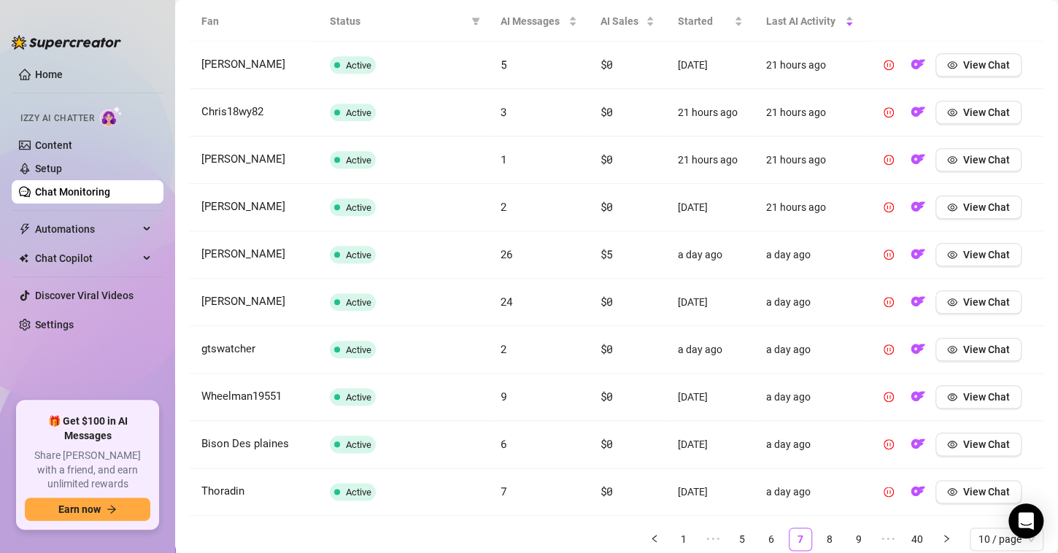
scroll to position [592, 0]
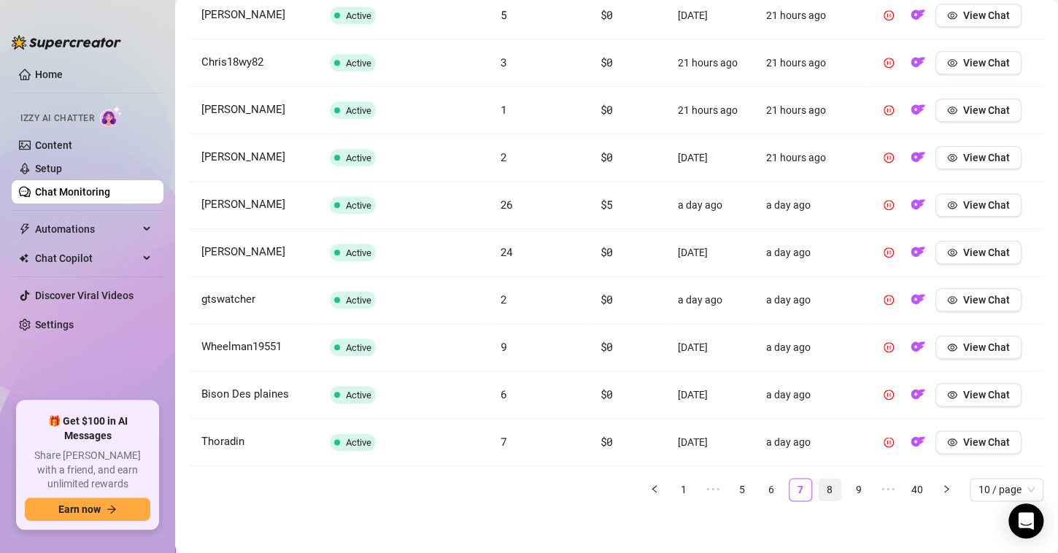
click at [826, 488] on link "8" at bounding box center [830, 490] width 22 height 22
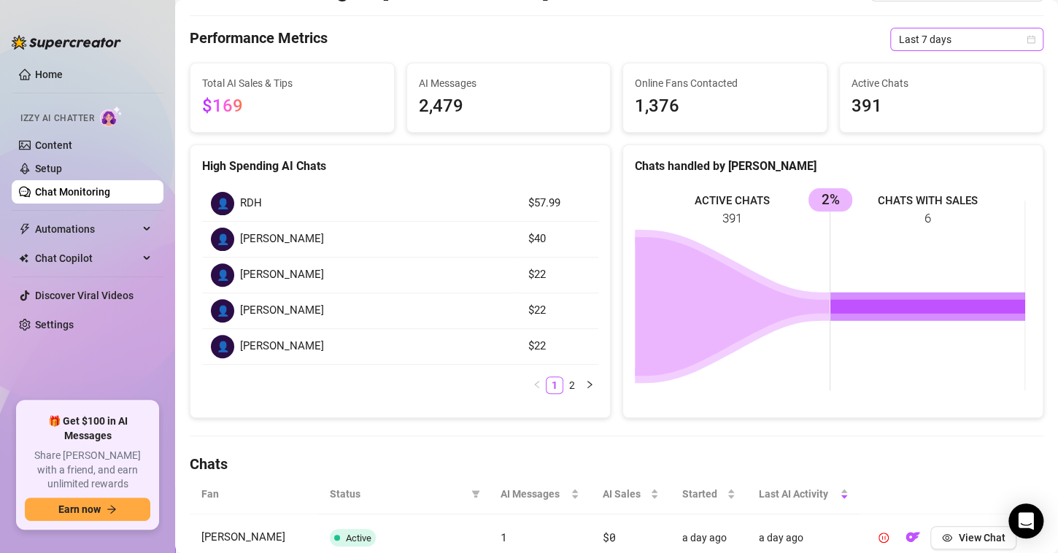
scroll to position [0, 0]
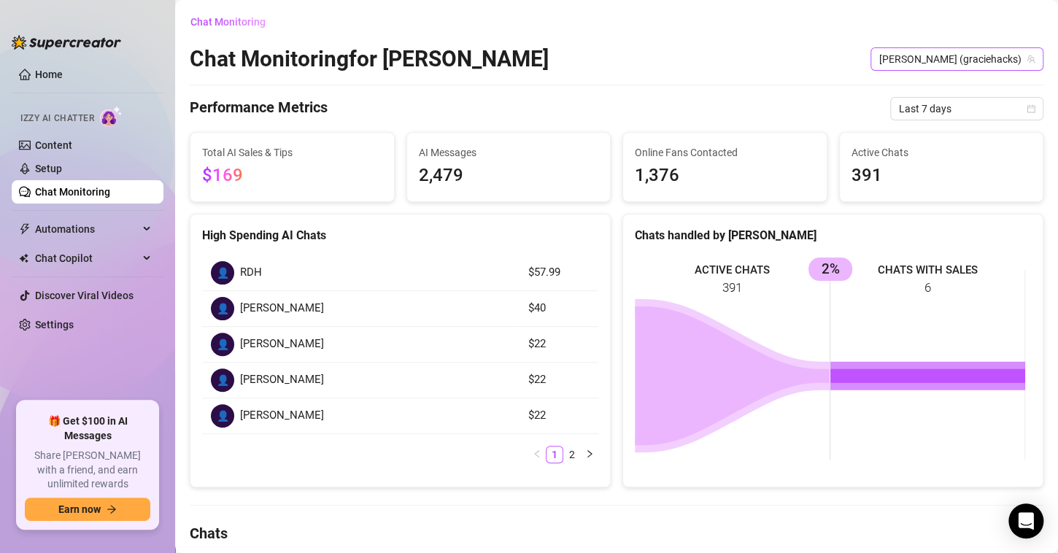
click at [1001, 55] on span "[PERSON_NAME] (graciehacks)" at bounding box center [957, 59] width 155 height 22
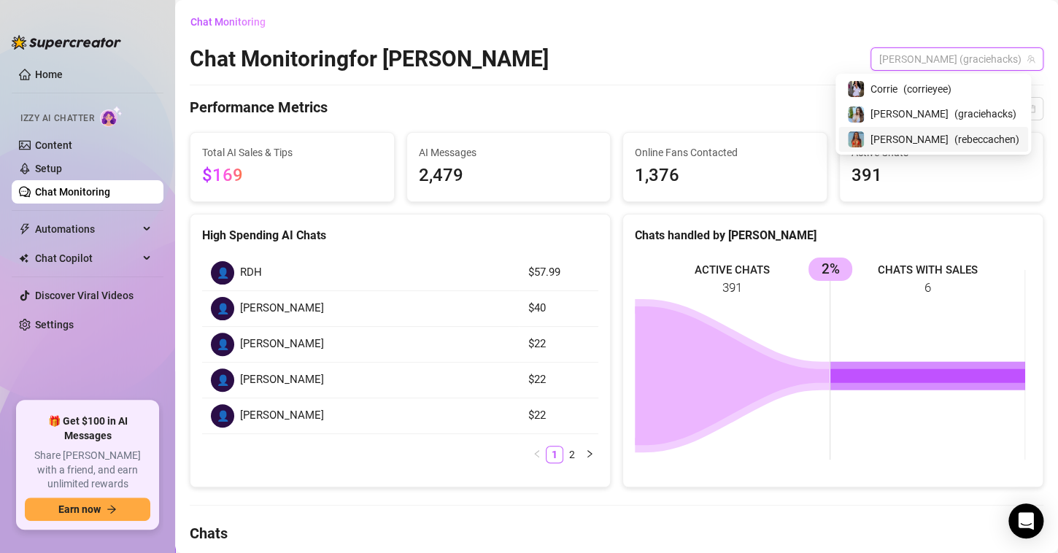
click at [957, 142] on span "( [PERSON_NAME] )" at bounding box center [987, 139] width 65 height 16
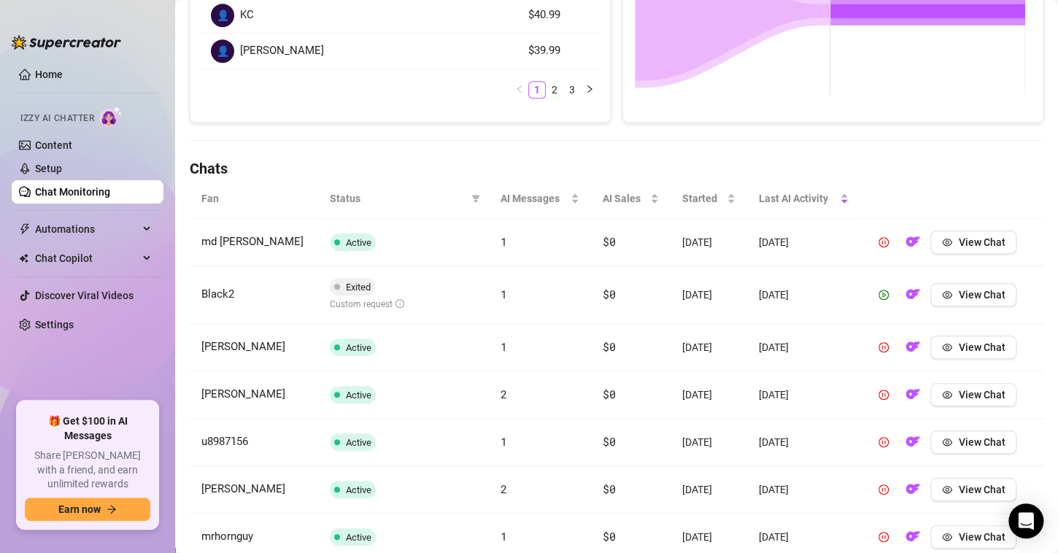
scroll to position [601, 0]
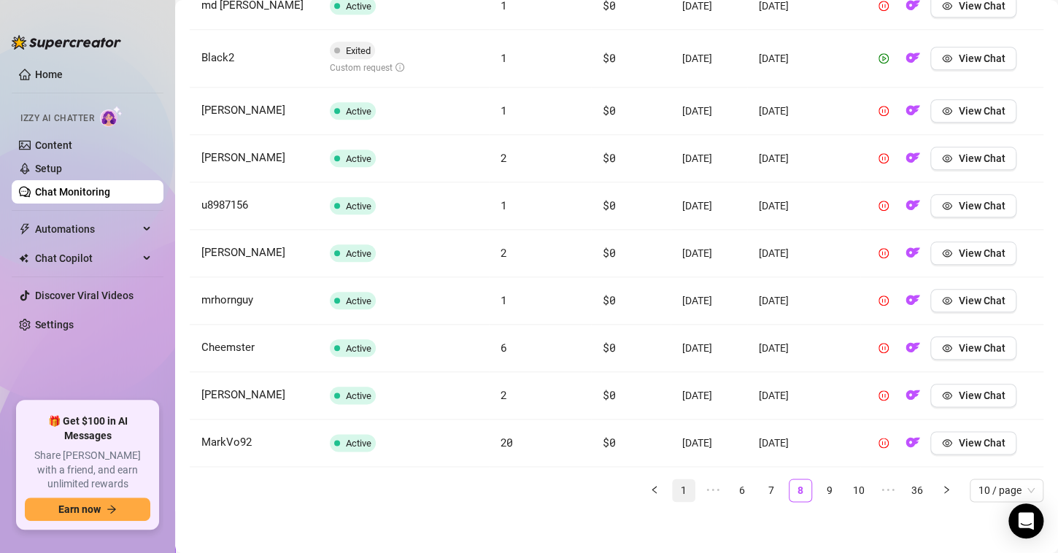
click at [681, 485] on link "1" at bounding box center [684, 491] width 22 height 22
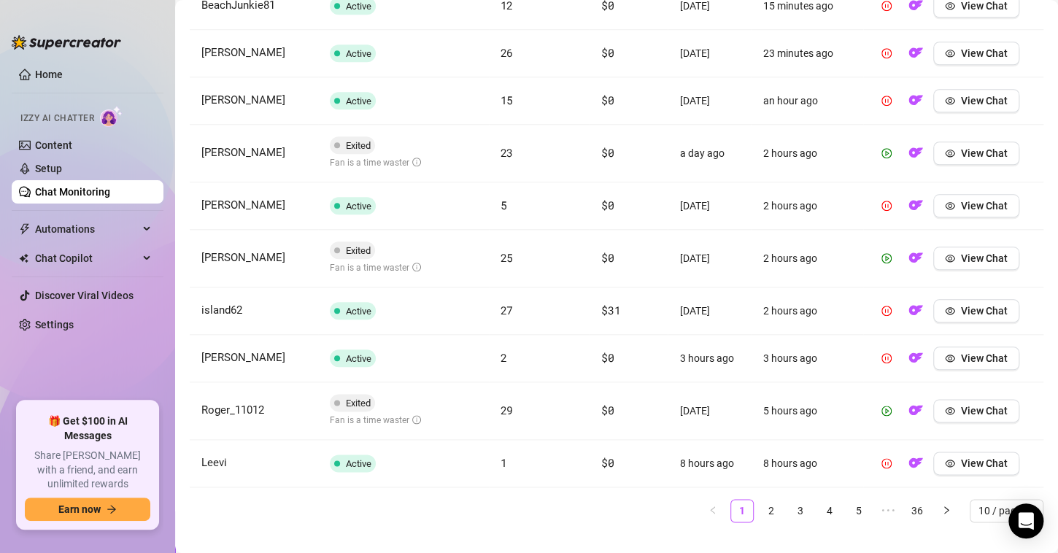
scroll to position [310, 0]
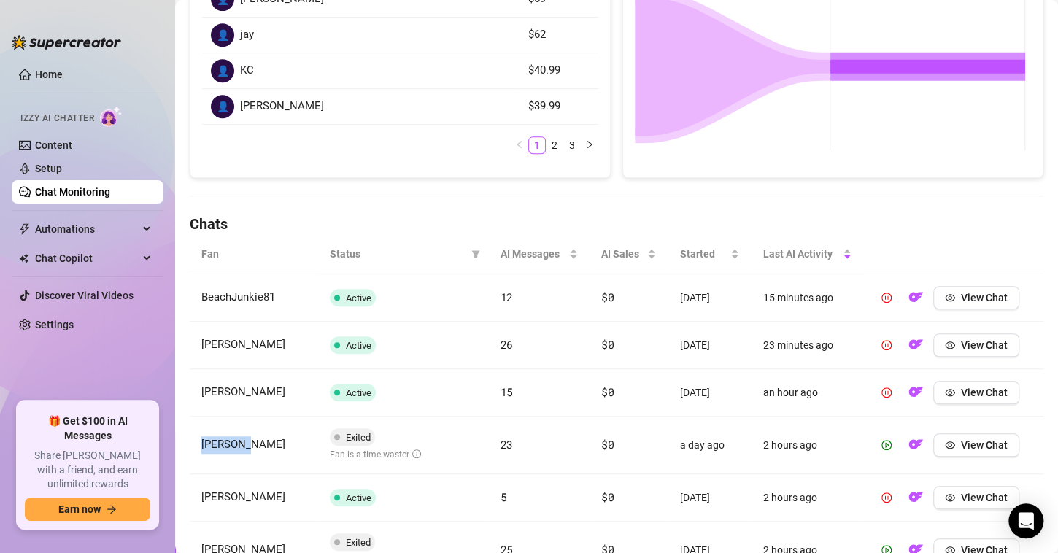
drag, startPoint x: 257, startPoint y: 445, endPoint x: 197, endPoint y: 441, distance: 60.0
click at [197, 441] on td "[PERSON_NAME]" at bounding box center [254, 446] width 128 height 58
copy span "[PERSON_NAME]"
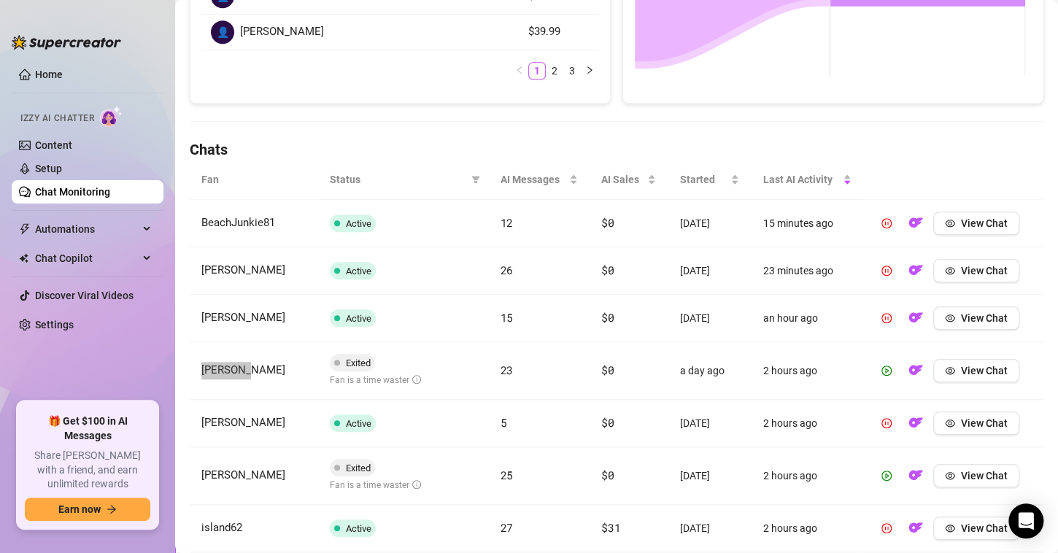
scroll to position [528, 0]
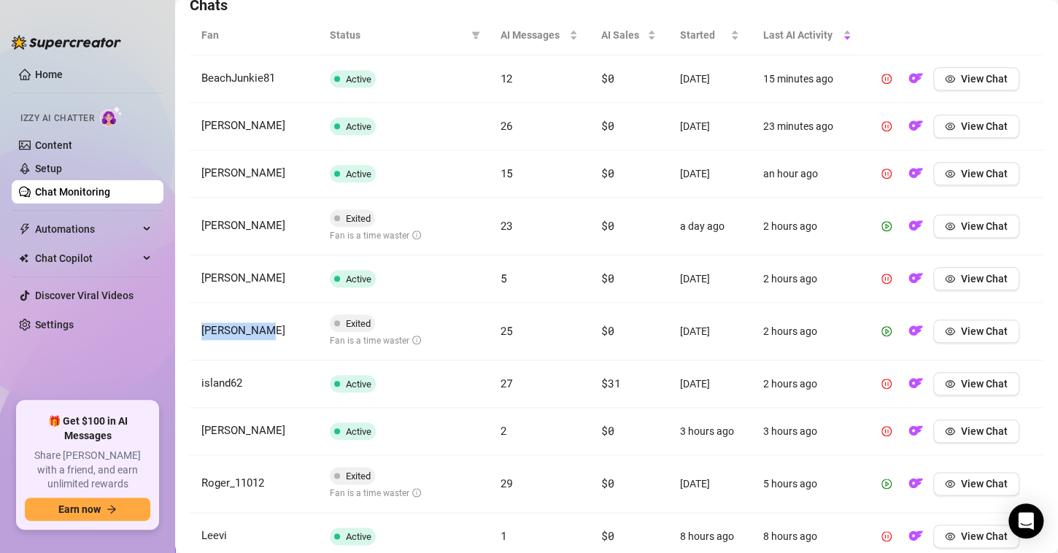
drag, startPoint x: 269, startPoint y: 330, endPoint x: 195, endPoint y: 326, distance: 73.8
click at [195, 326] on td "[PERSON_NAME]" at bounding box center [254, 332] width 128 height 58
copy span "[PERSON_NAME]"
click at [961, 332] on span "View Chat" at bounding box center [984, 332] width 47 height 12
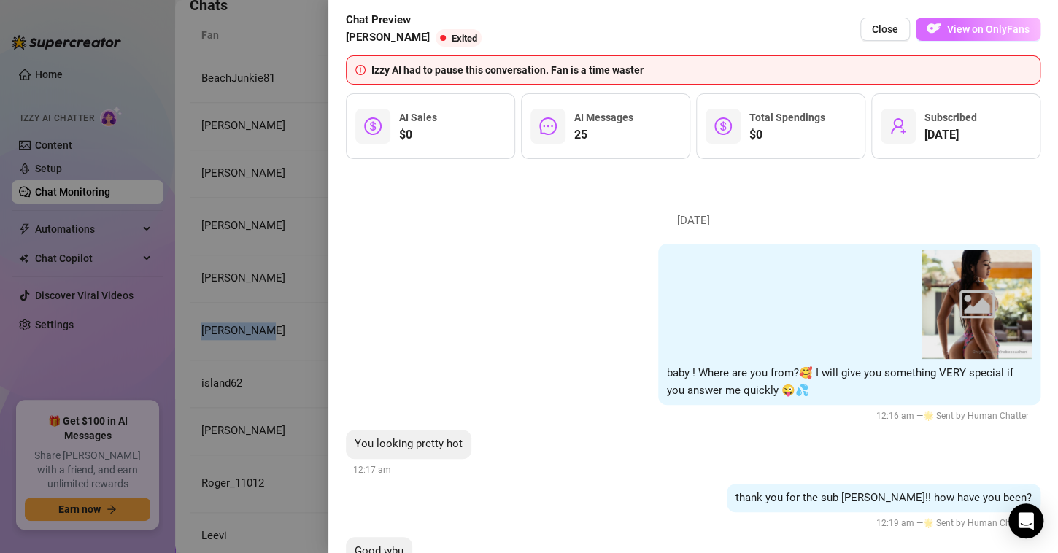
click at [970, 26] on span "View on OnlyFans" at bounding box center [988, 29] width 82 height 12
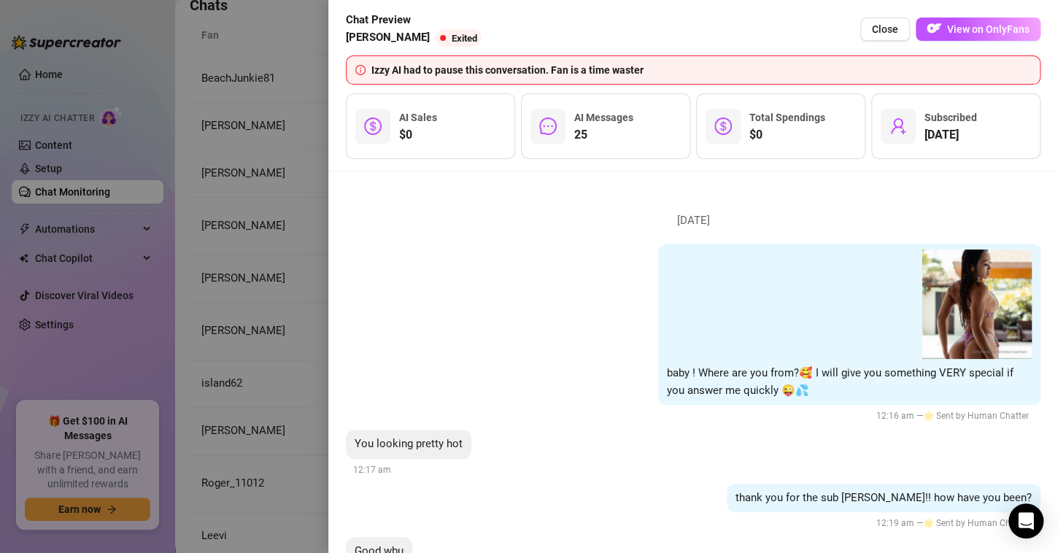
click at [293, 179] on div at bounding box center [529, 276] width 1058 height 553
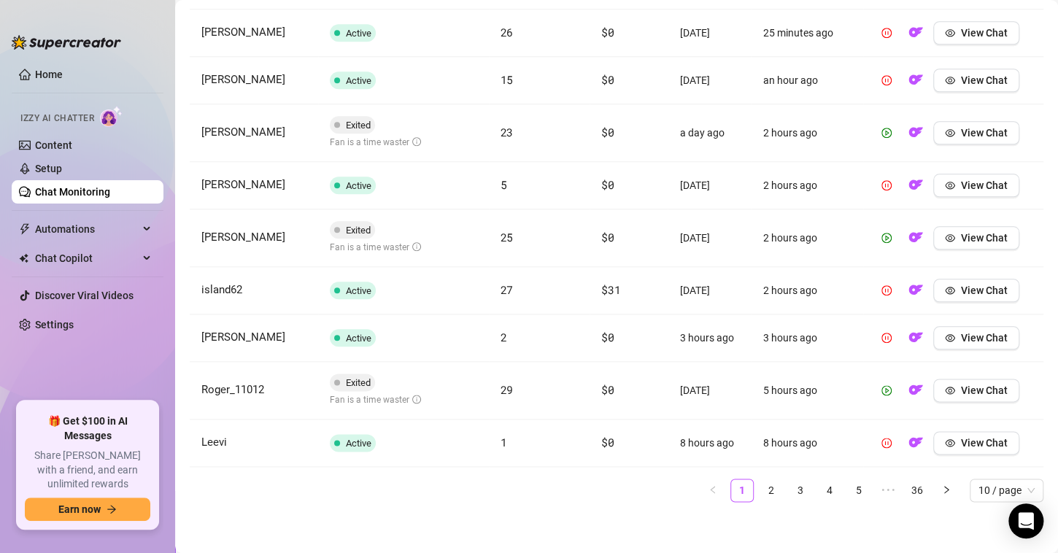
scroll to position [623, 0]
drag, startPoint x: 282, startPoint y: 388, endPoint x: 191, endPoint y: 388, distance: 91.2
click at [191, 388] on td "Roger_11012" at bounding box center [254, 390] width 128 height 58
copy span "Roger_11012"
click at [761, 488] on link "2" at bounding box center [772, 490] width 22 height 22
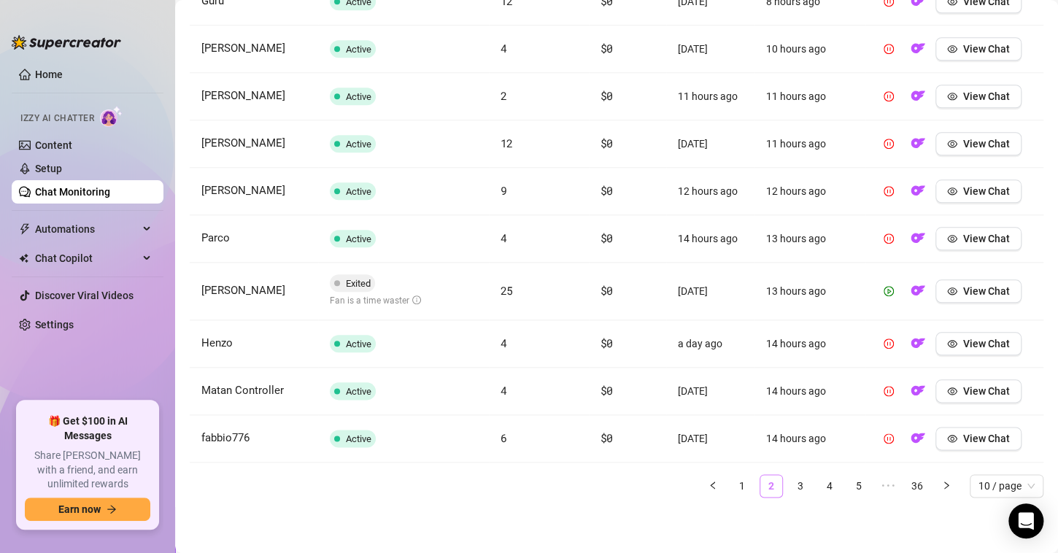
scroll to position [601, 0]
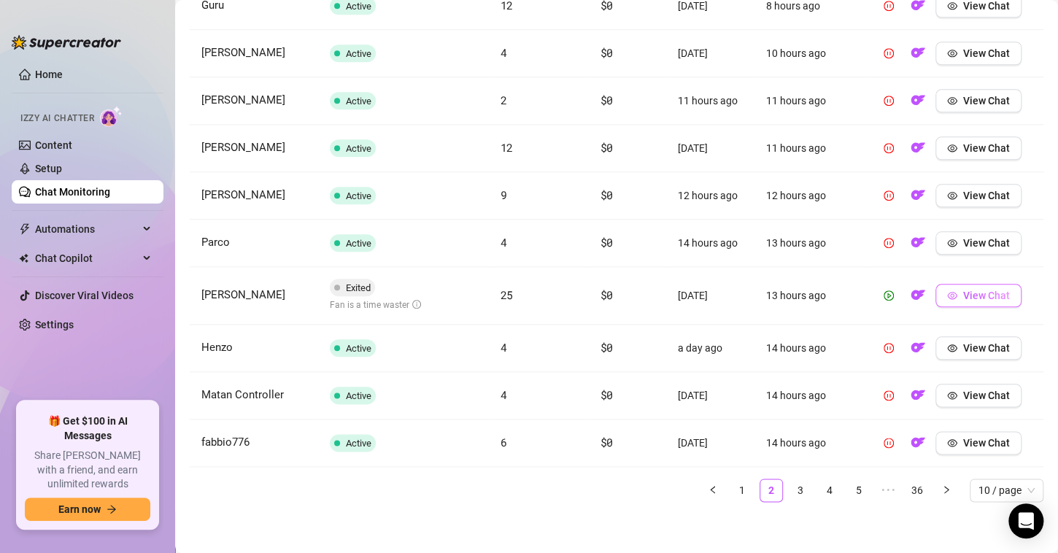
click at [947, 293] on icon "eye" at bounding box center [952, 295] width 10 height 7
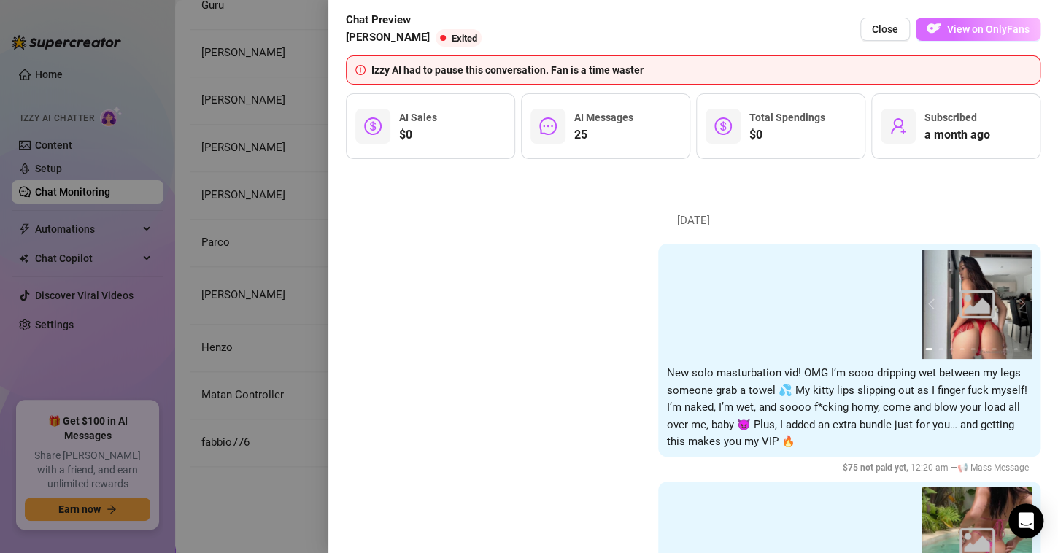
click at [970, 28] on span "View on OnlyFans" at bounding box center [988, 29] width 82 height 12
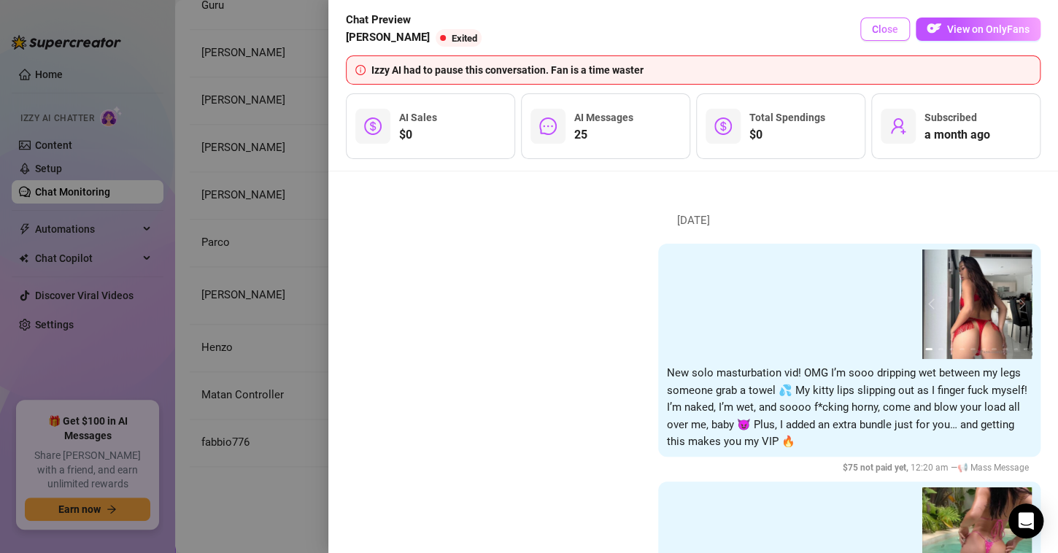
click at [895, 29] on span "Close" at bounding box center [885, 29] width 26 height 12
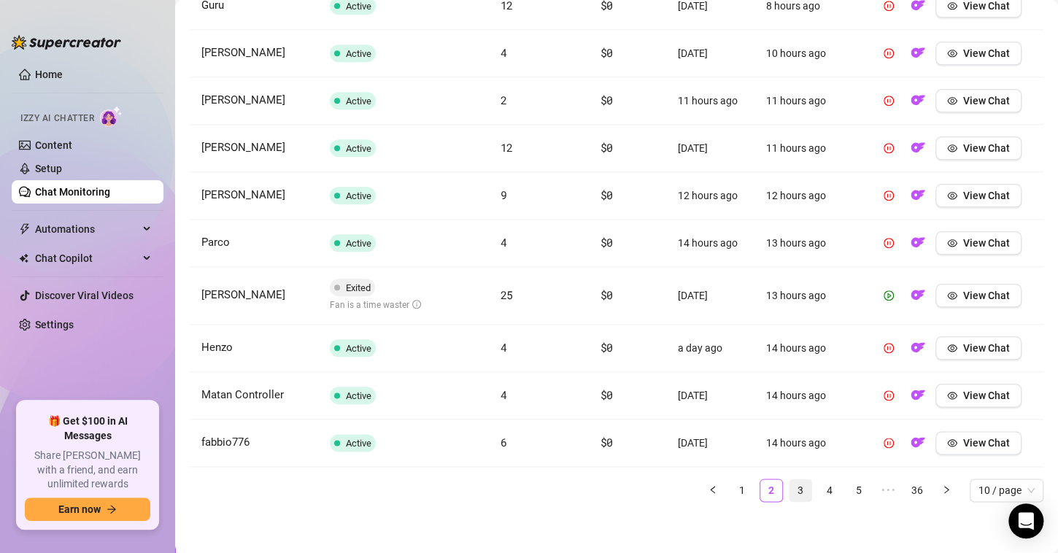
click at [790, 488] on link "3" at bounding box center [801, 491] width 22 height 22
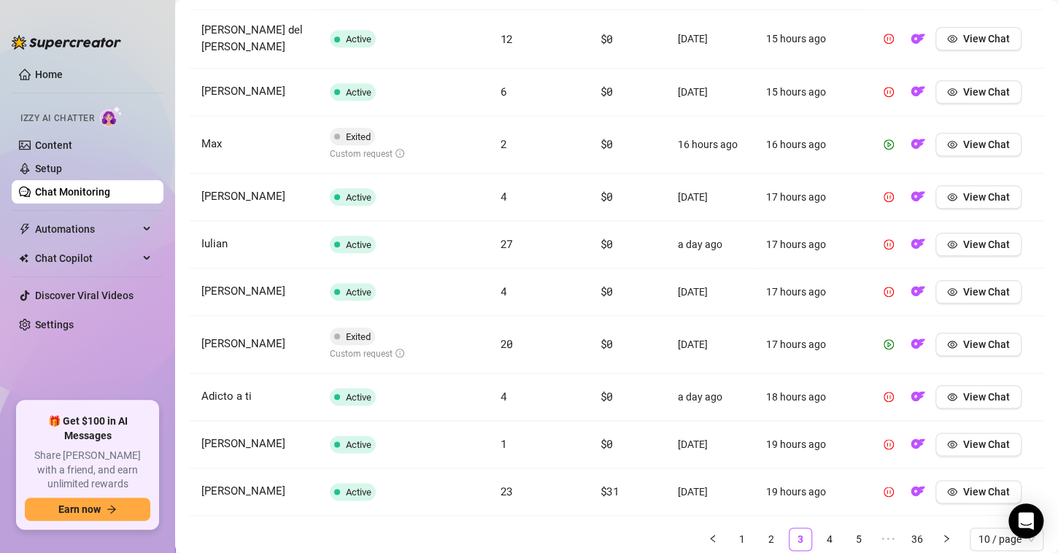
scroll to position [623, 0]
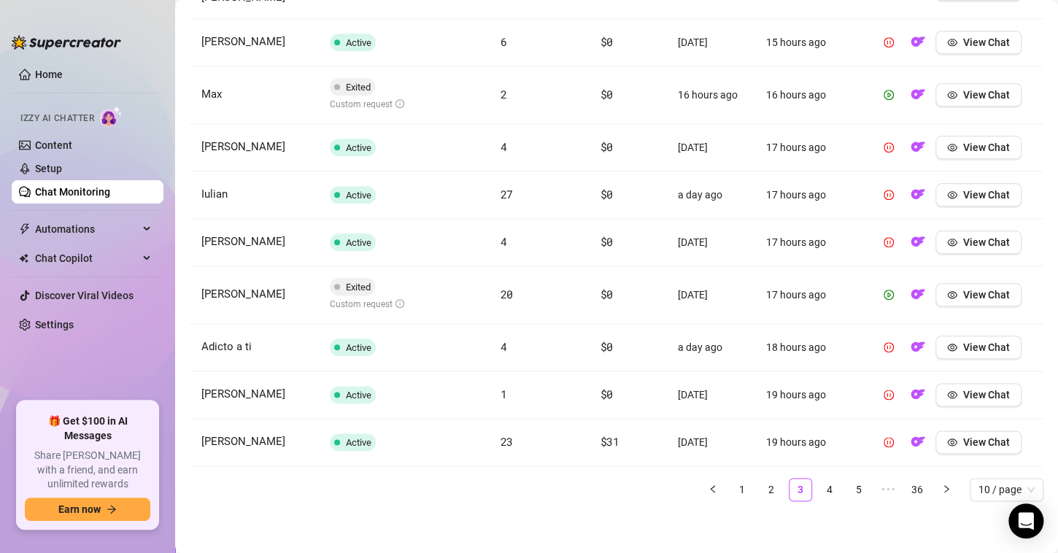
click at [819, 480] on link "4" at bounding box center [830, 490] width 22 height 22
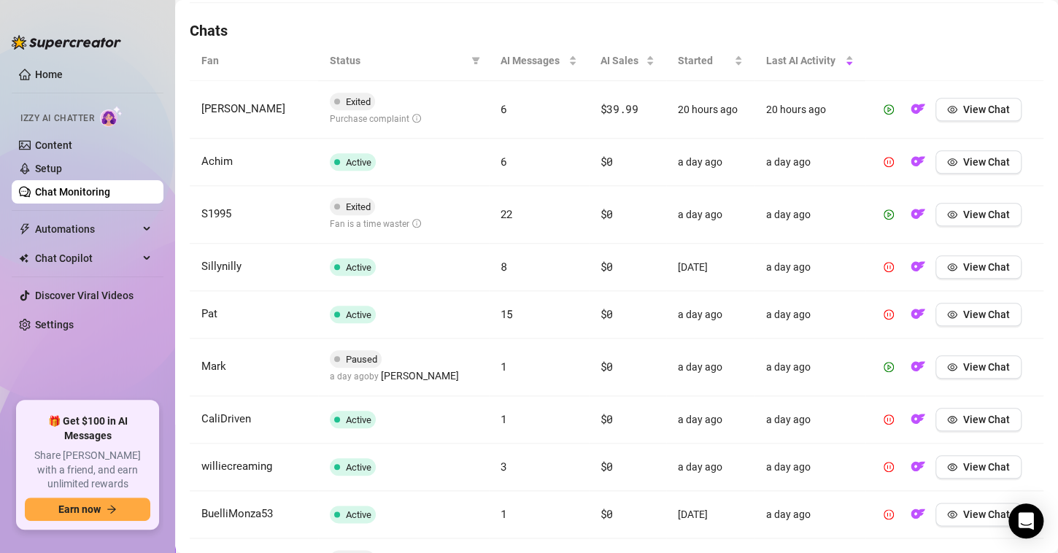
scroll to position [477, 0]
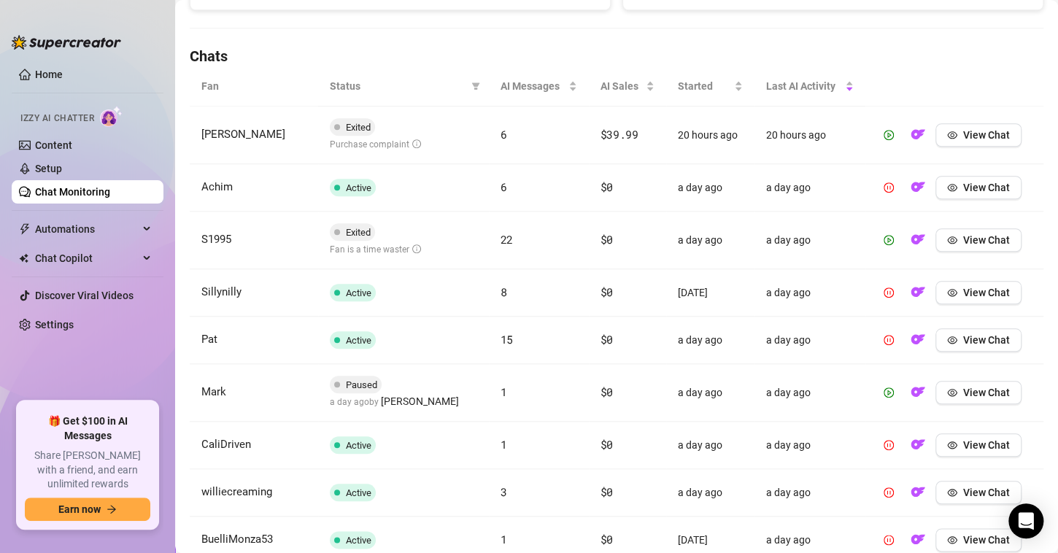
click at [246, 240] on td "S1995" at bounding box center [254, 241] width 128 height 58
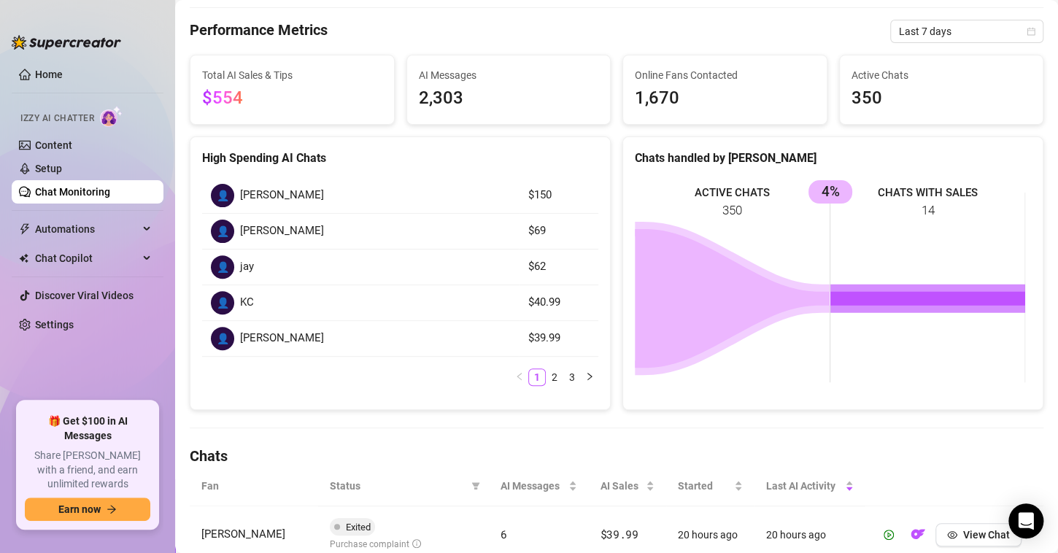
scroll to position [0, 0]
